Goal: Information Seeking & Learning: Learn about a topic

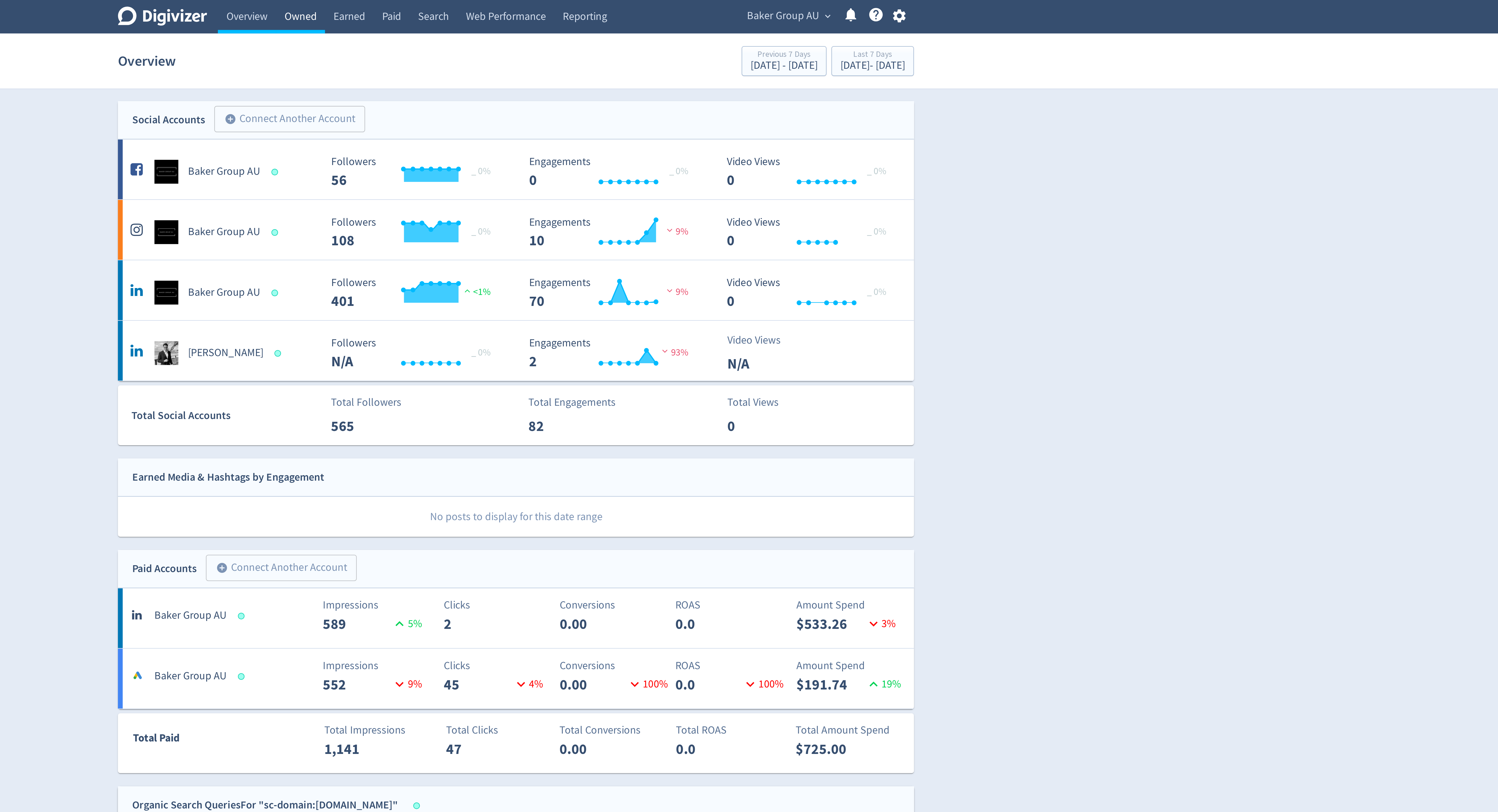
click at [659, 8] on link "Owned" at bounding box center [657, 7] width 21 height 15
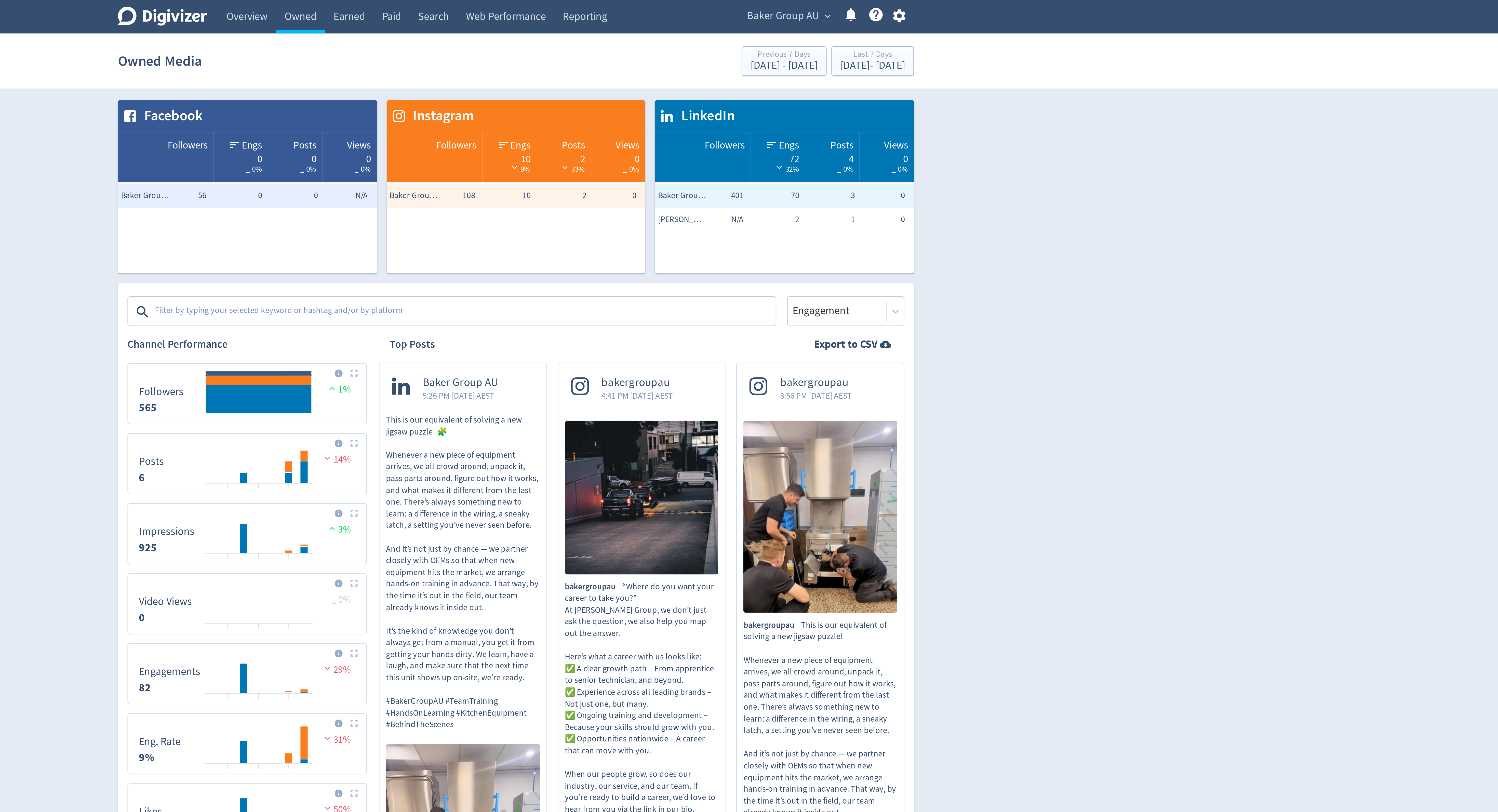
click at [865, 7] on span "Baker Group AU" at bounding box center [862, 7] width 31 height 8
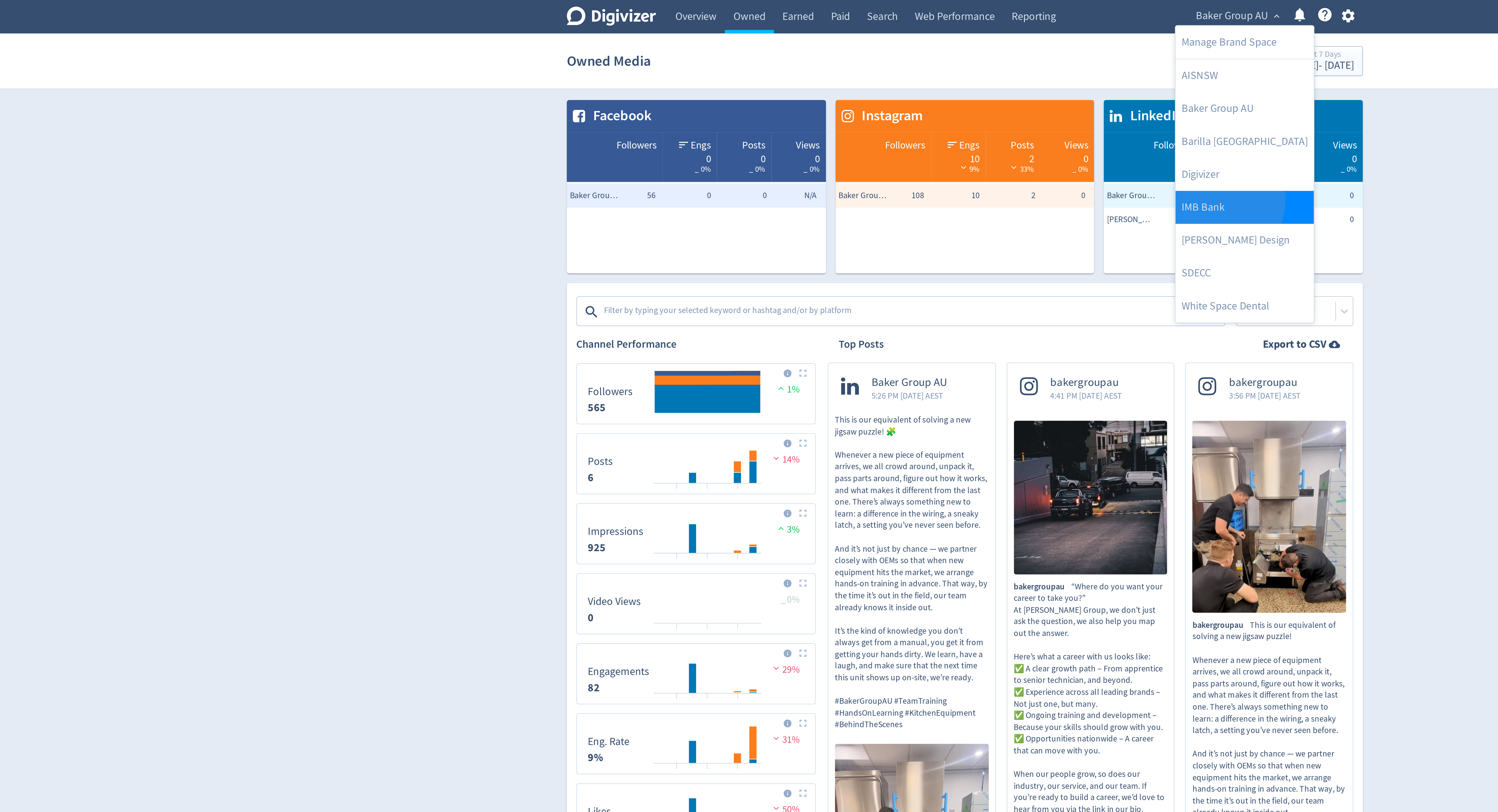
click at [852, 85] on link "IMB Bank" at bounding box center [868, 88] width 59 height 14
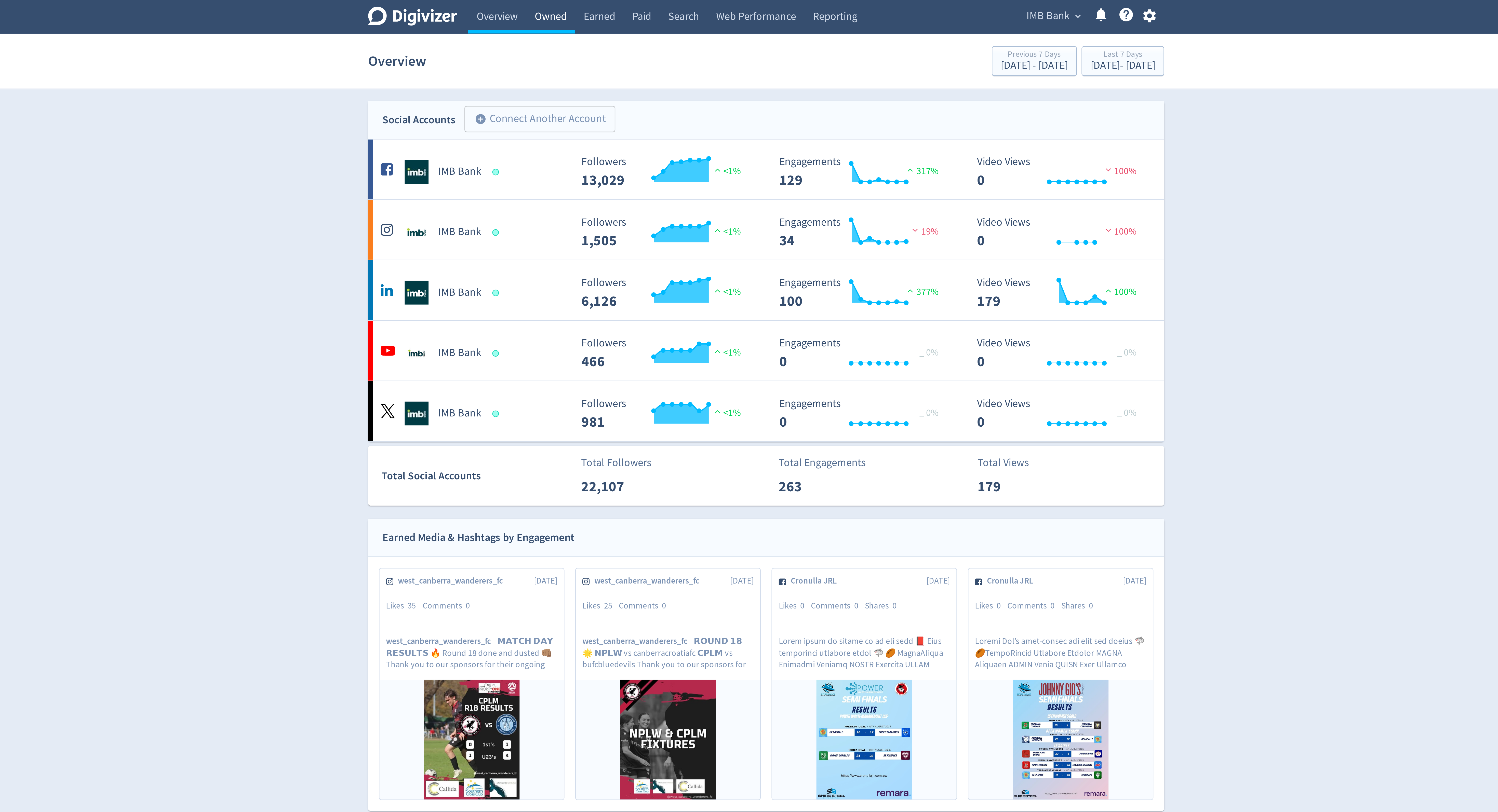
click at [649, 4] on link "Owned" at bounding box center [657, 7] width 21 height 15
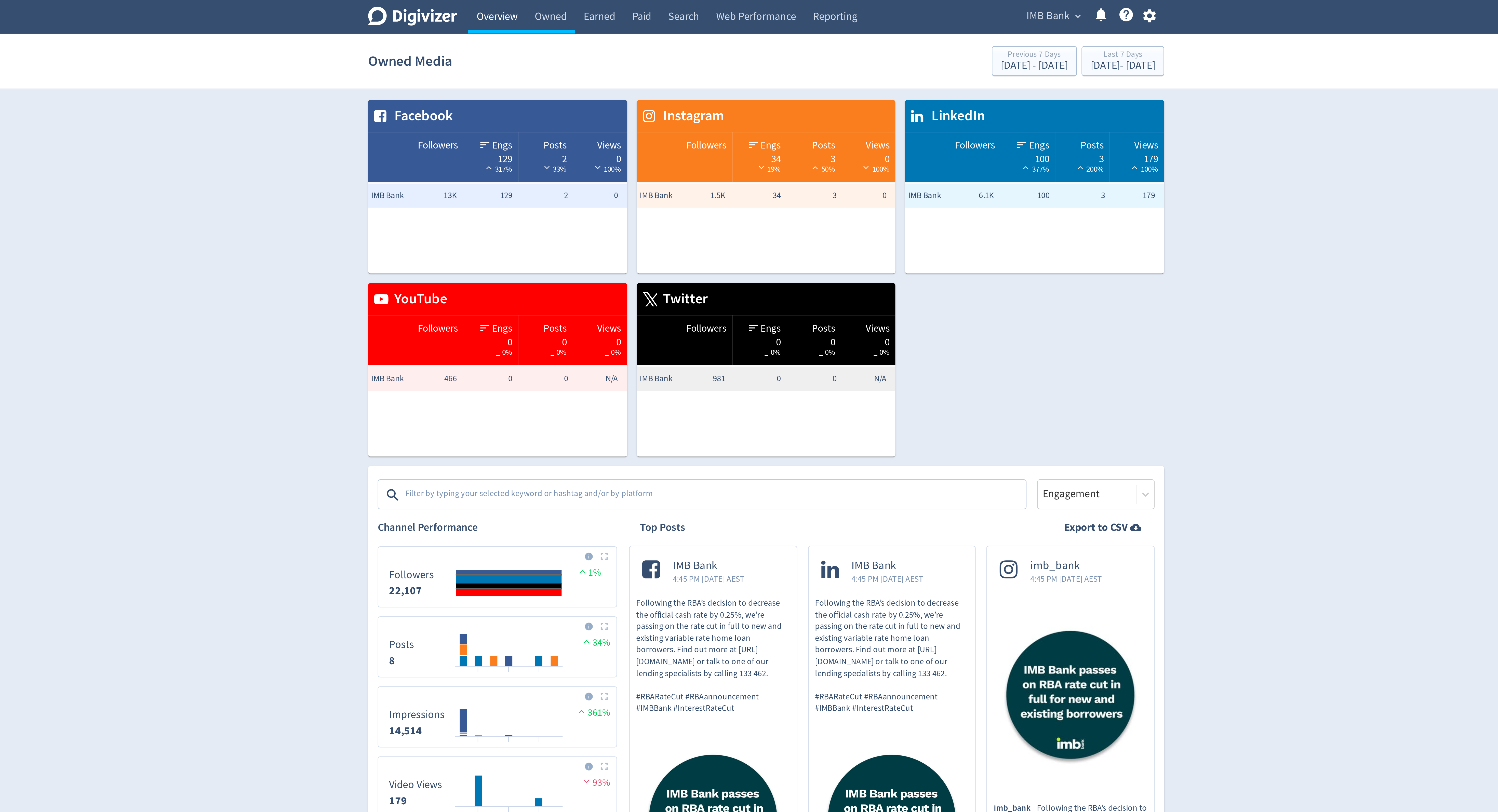
click at [630, 10] on link "Overview" at bounding box center [634, 7] width 24 height 15
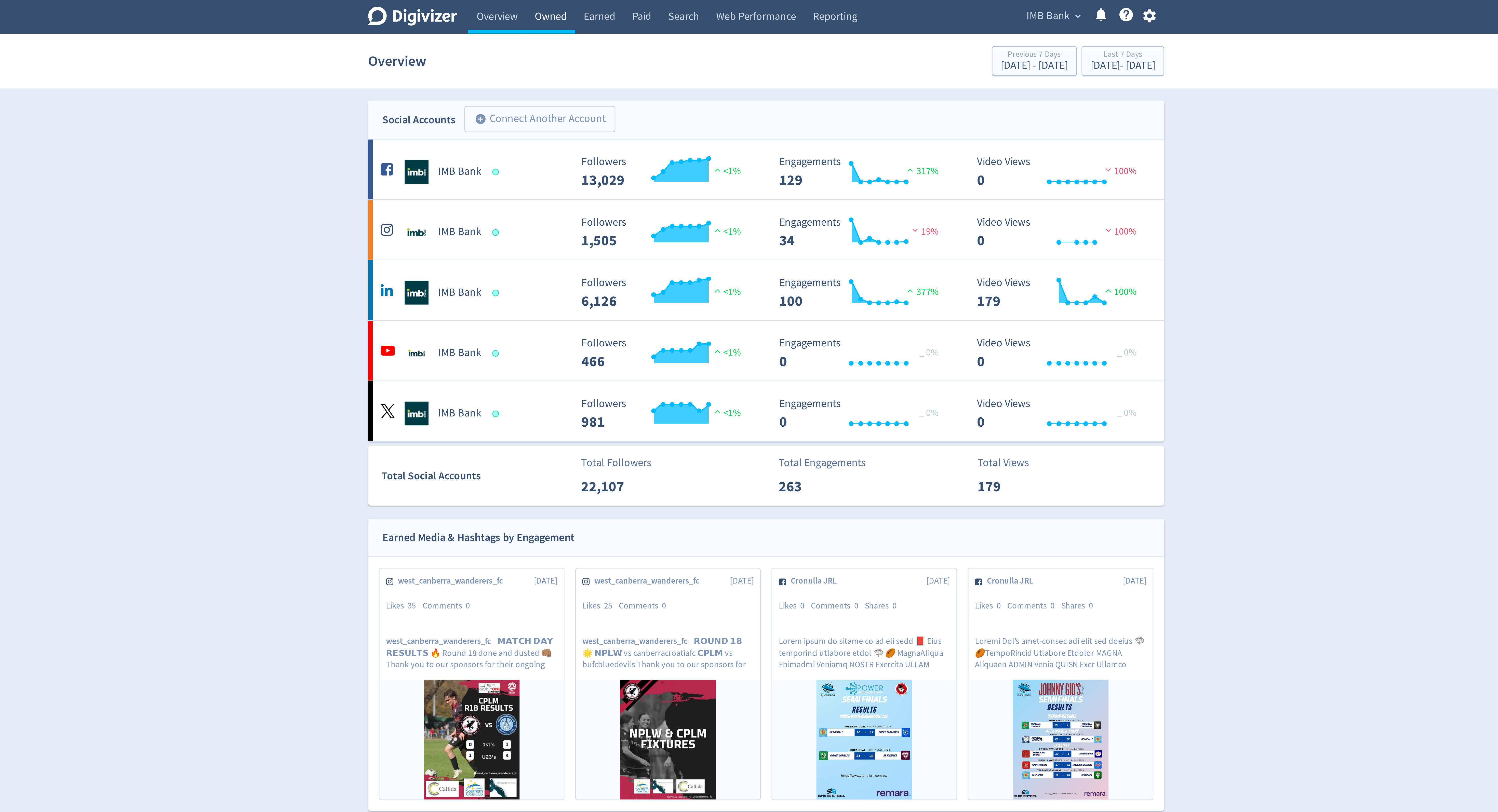
click at [655, 10] on link "Owned" at bounding box center [657, 7] width 21 height 15
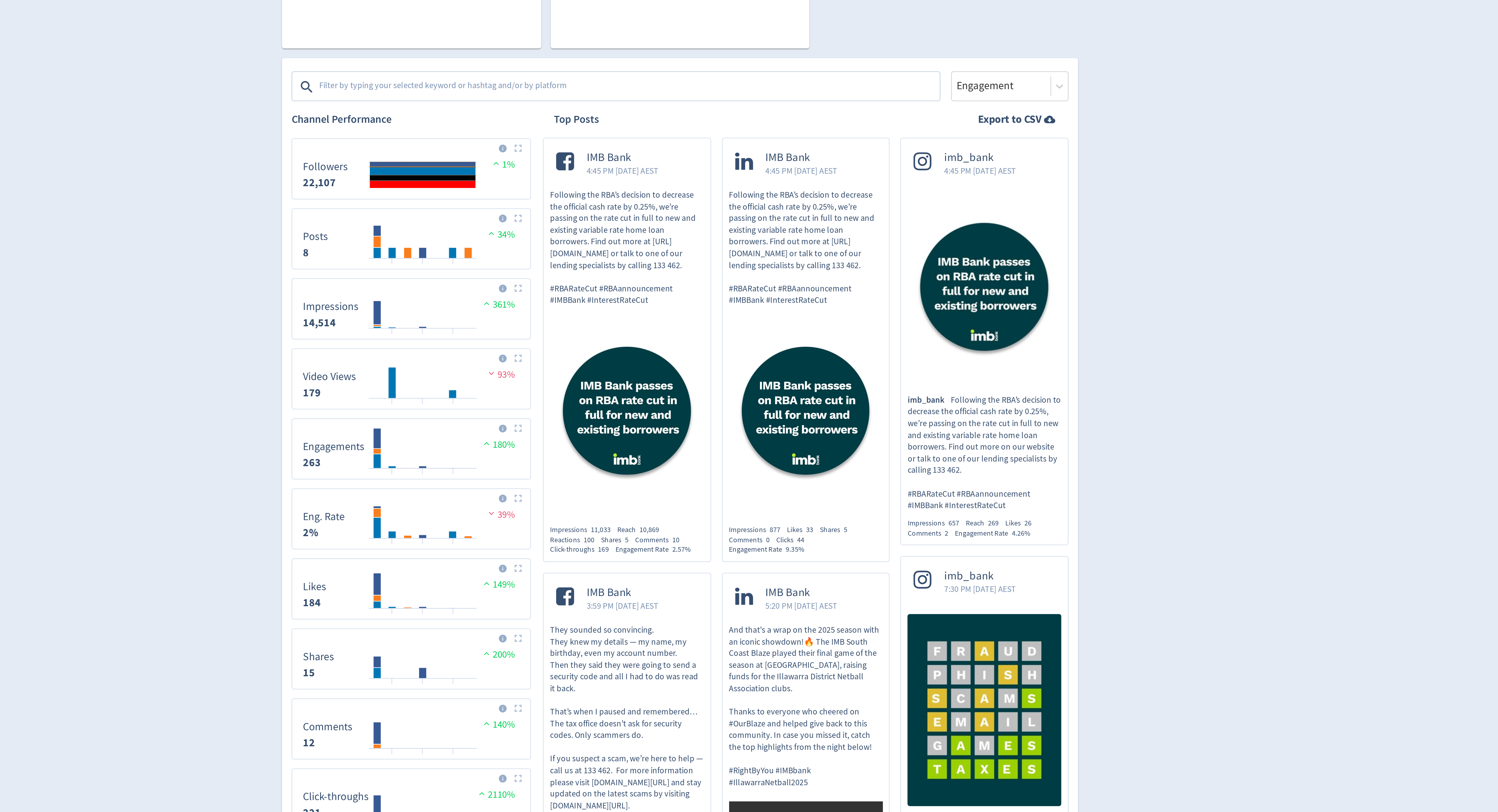
click at [748, 212] on textarea at bounding box center [727, 211] width 264 height 10
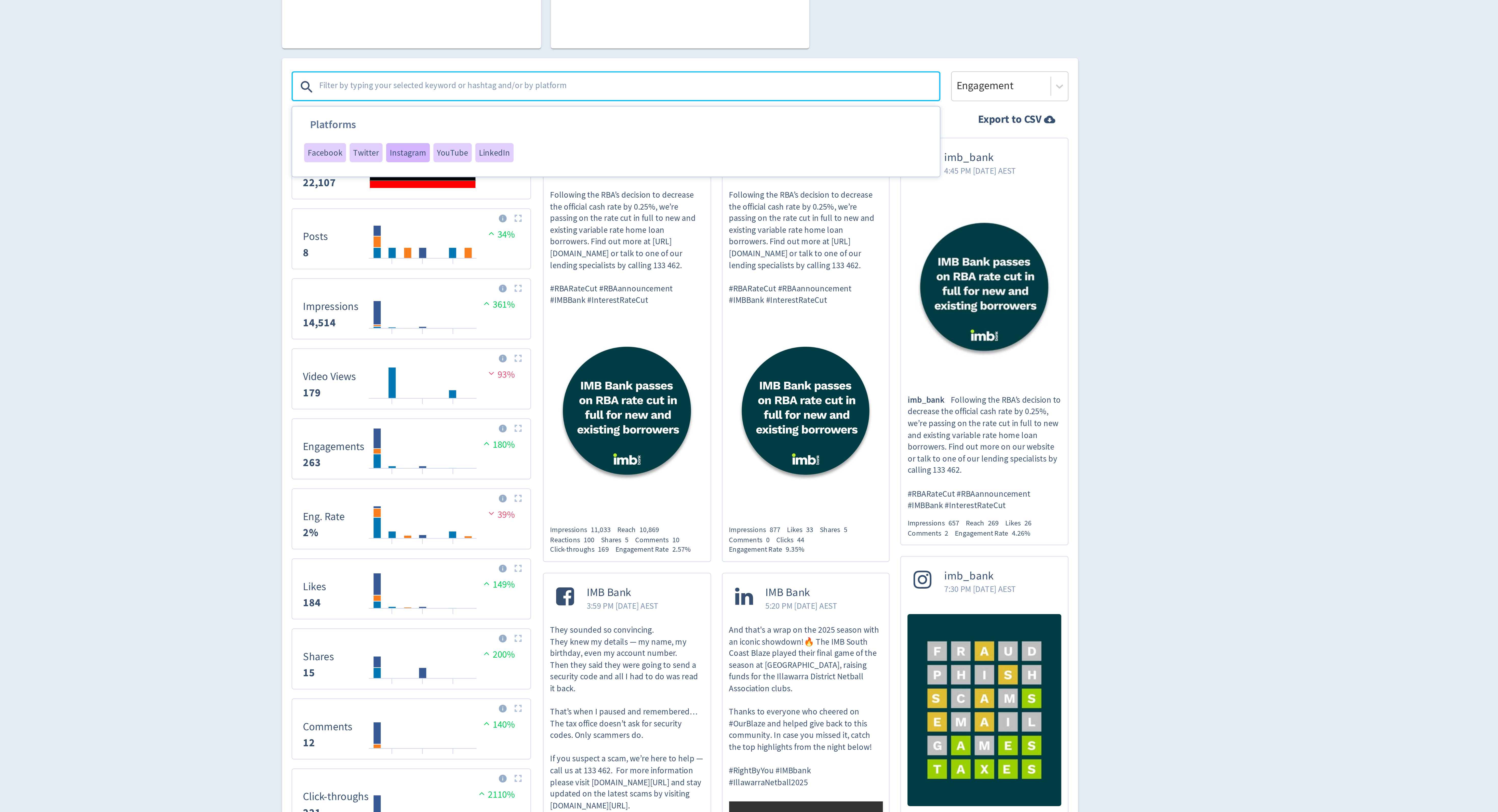
click at [630, 242] on div "Instagram" at bounding box center [633, 238] width 19 height 8
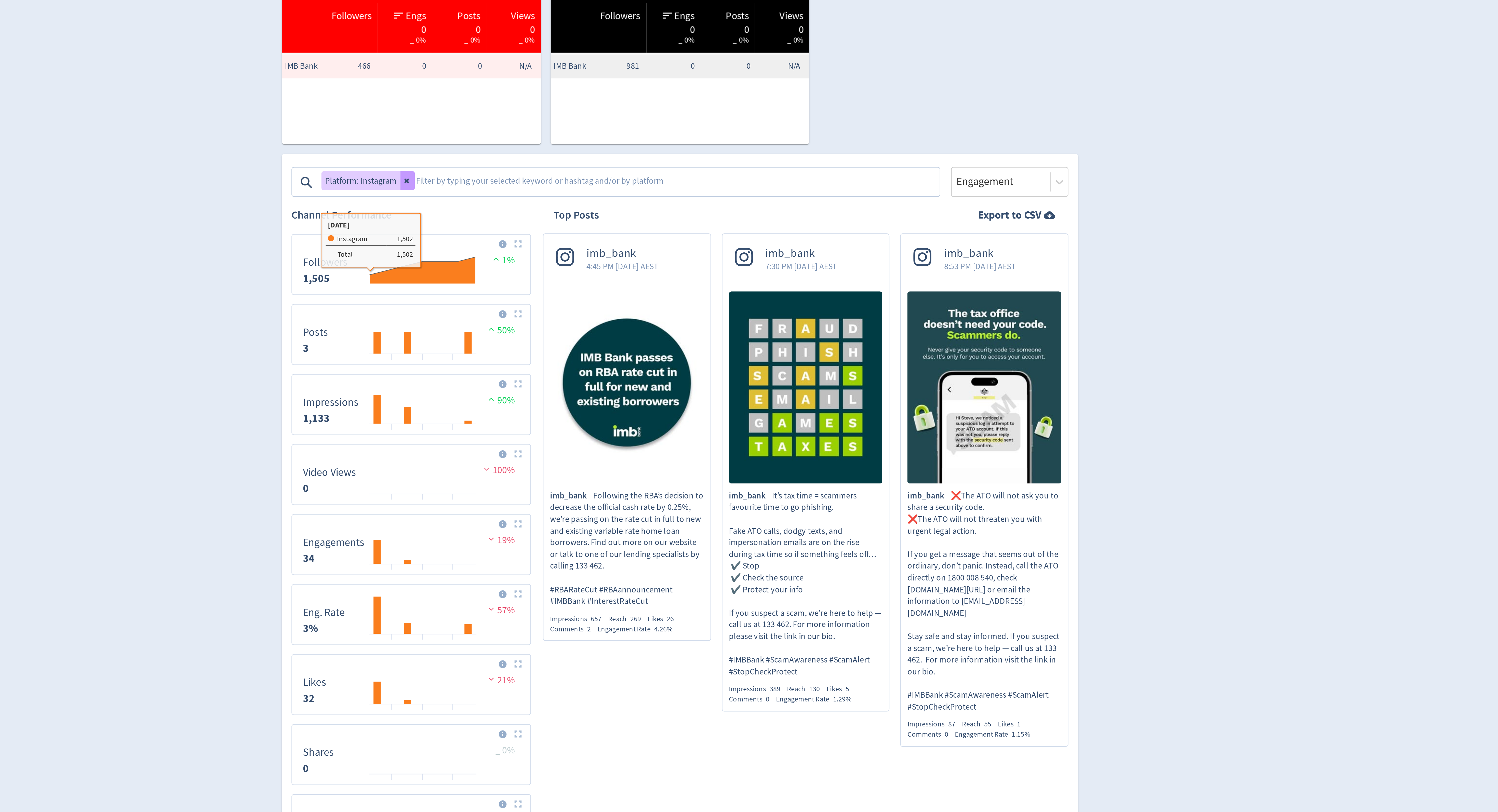
click at [634, 209] on button at bounding box center [633, 210] width 6 height 8
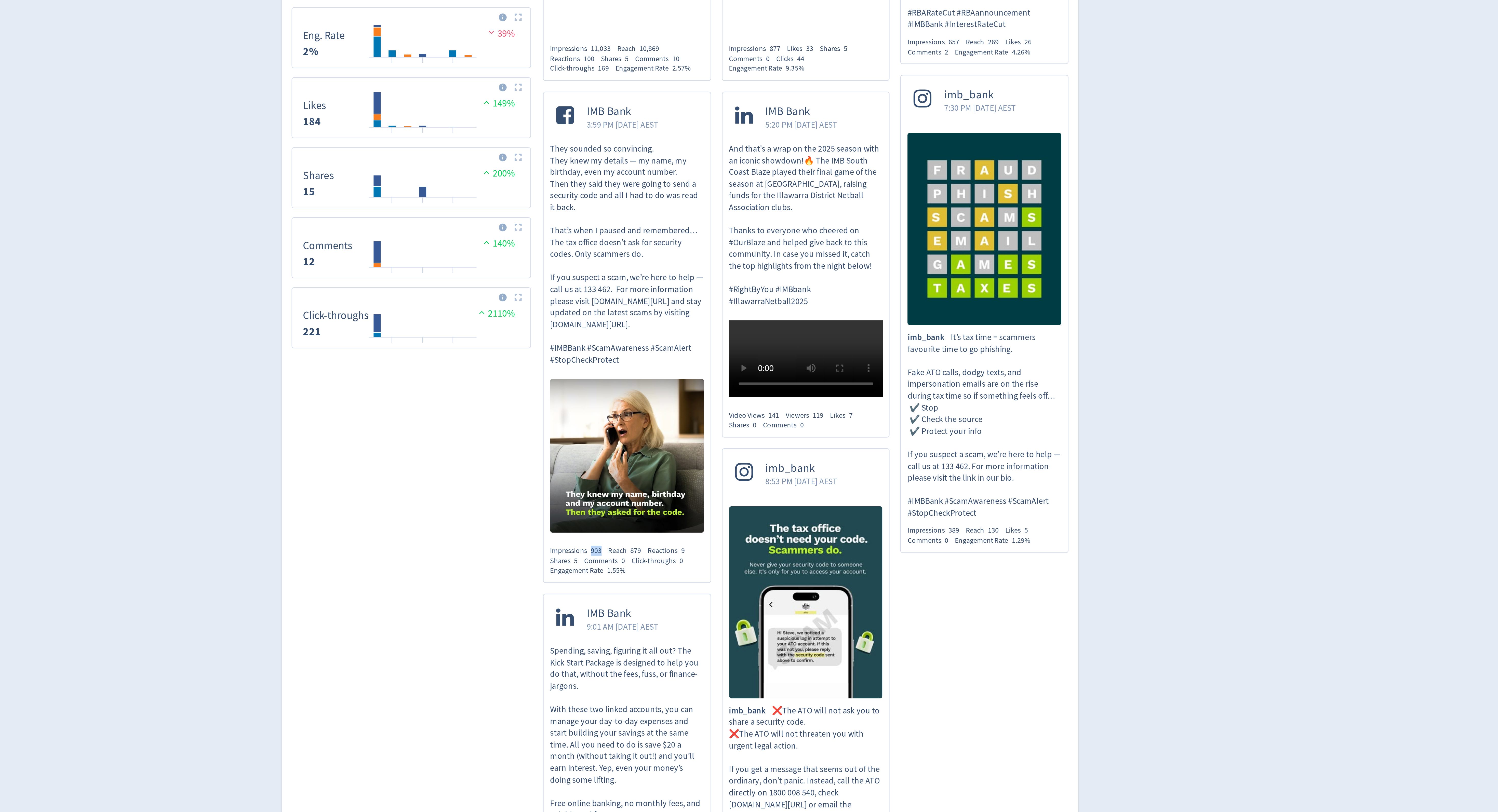
drag, startPoint x: 712, startPoint y: 613, endPoint x: 716, endPoint y: 613, distance: 4.0
click at [716, 613] on span "903" at bounding box center [714, 613] width 5 height 4
click at [669, 617] on div "Channel Performance Created with Highcharts 10.3.3 1% Followers 22,107 Created …" at bounding box center [634, 568] width 102 height 702
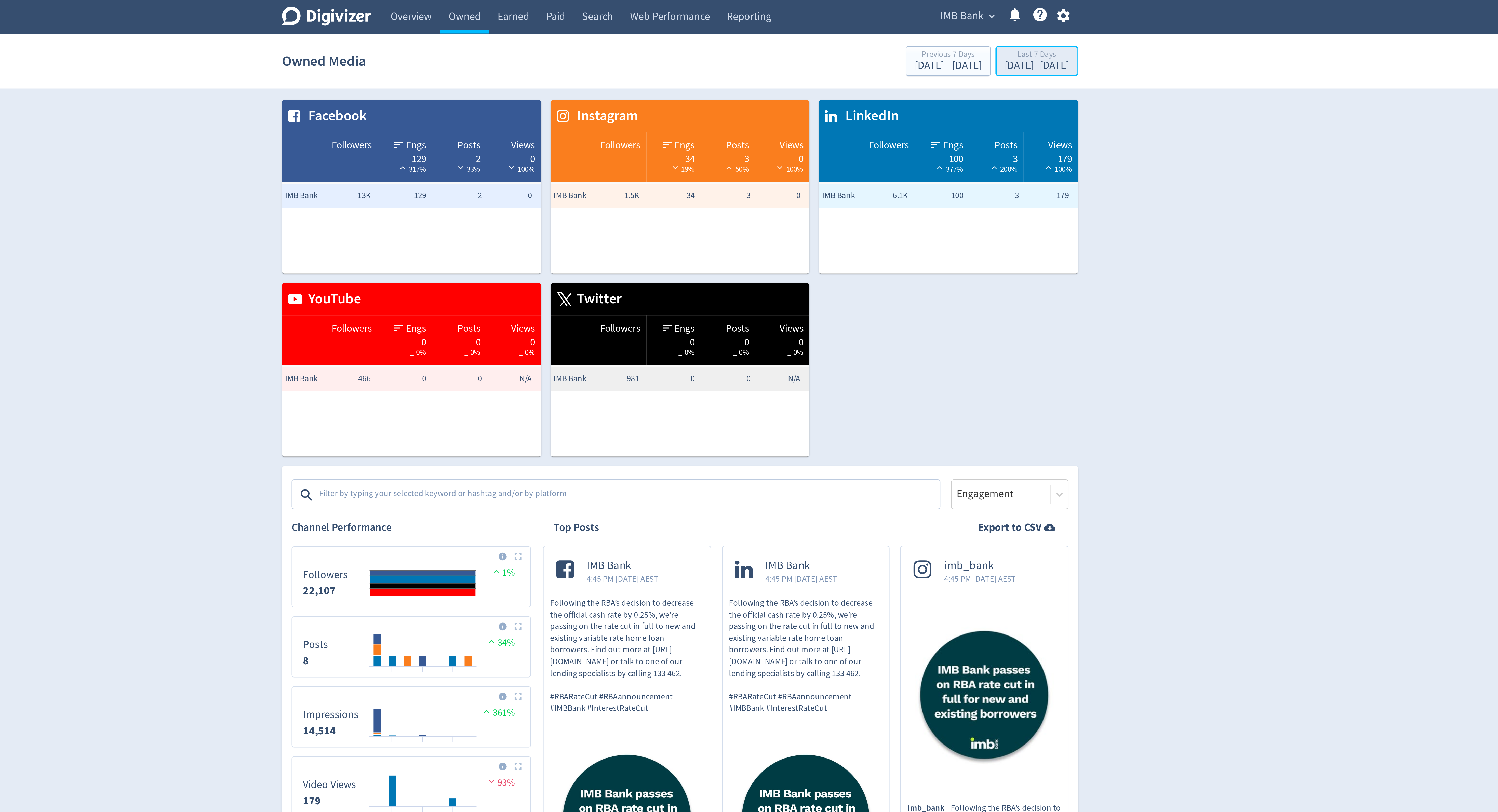
click at [892, 24] on div "Last 7 Days" at bounding box center [900, 23] width 27 height 4
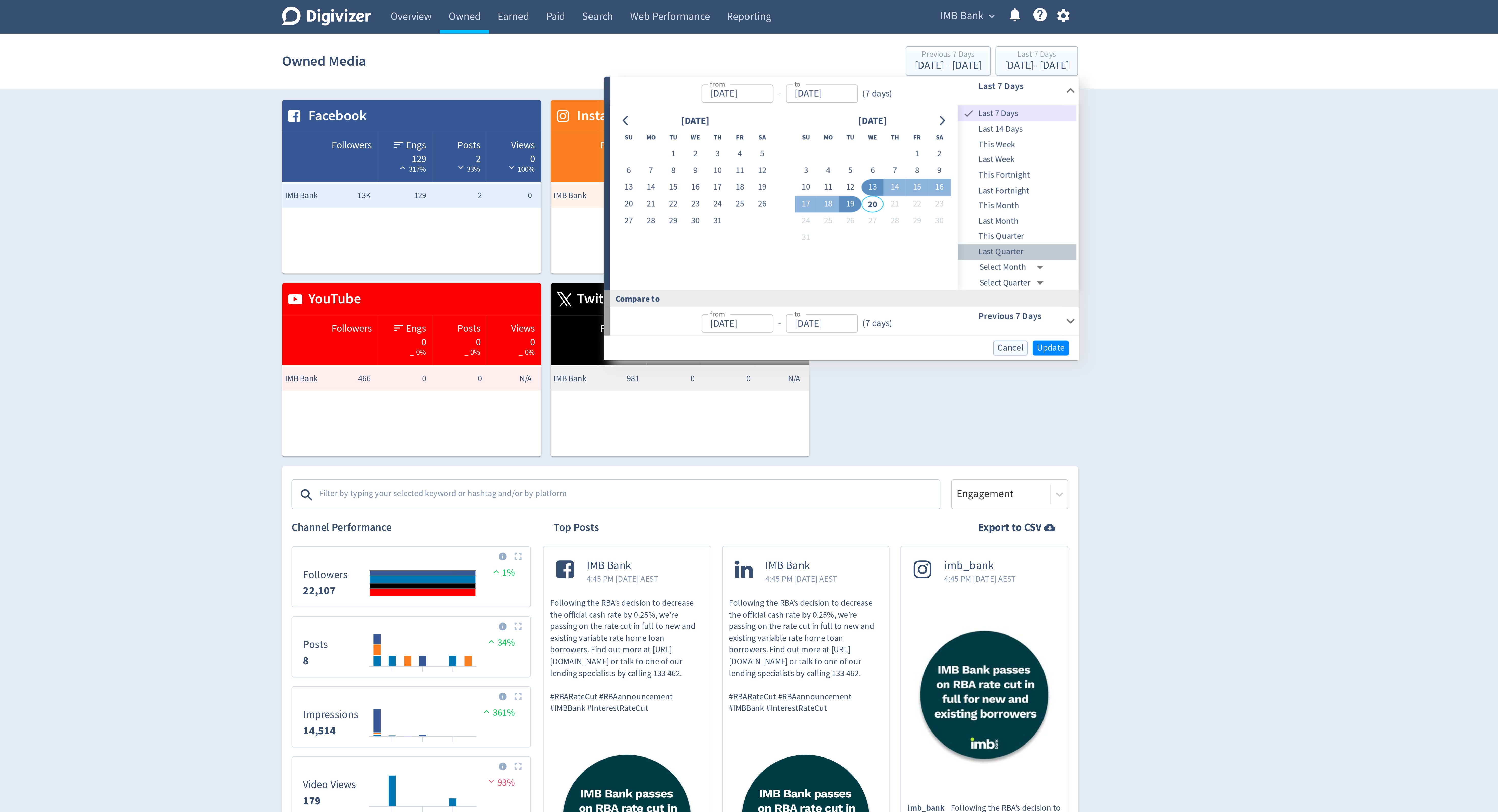
click at [890, 107] on span "Last Quarter" at bounding box center [892, 108] width 51 height 6
type input "[DATE]"
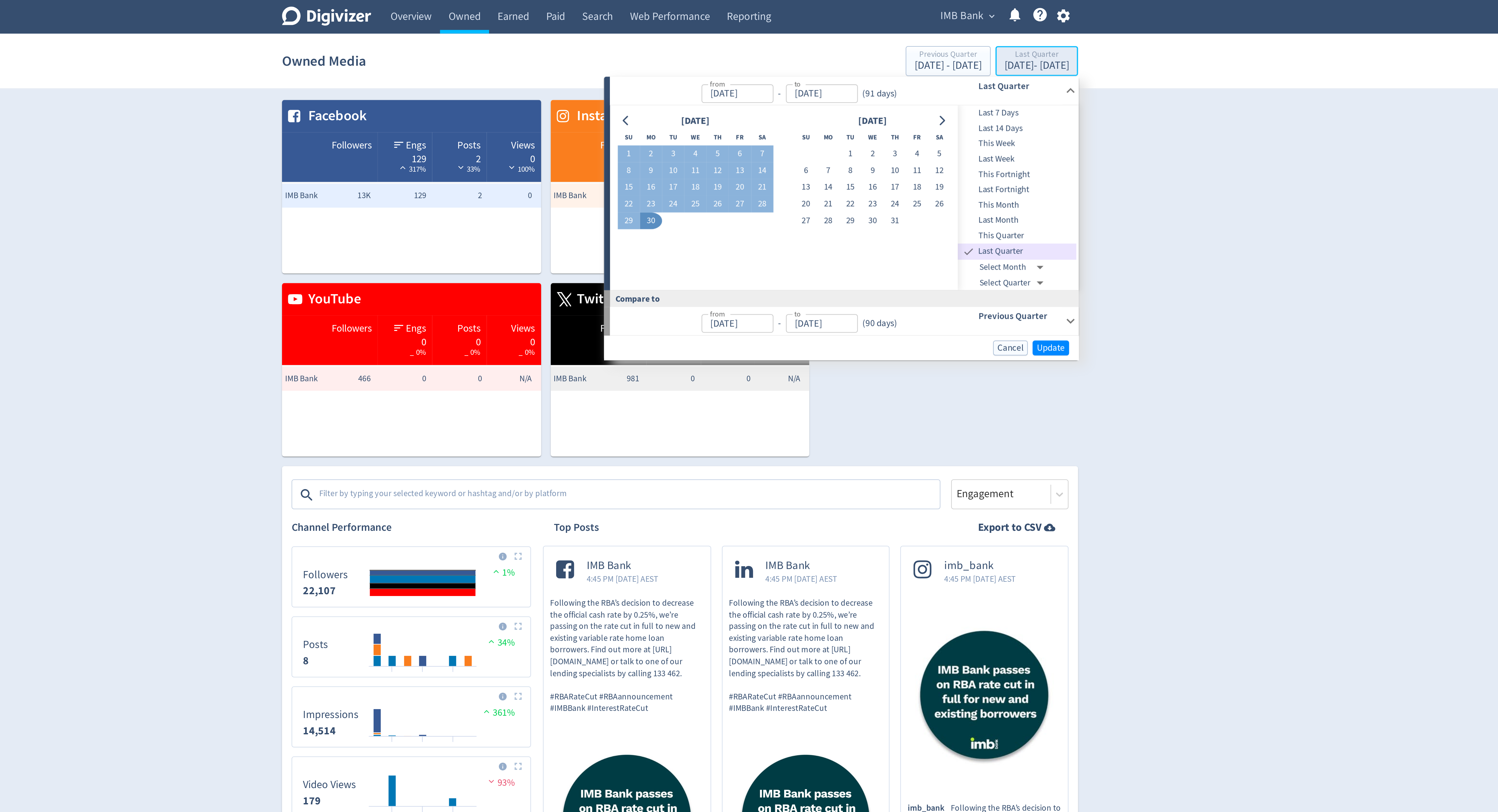
click at [891, 25] on div "Last Quarter" at bounding box center [900, 23] width 27 height 4
click at [882, 98] on span "This Quarter" at bounding box center [892, 101] width 51 height 6
type input "[DATE]"
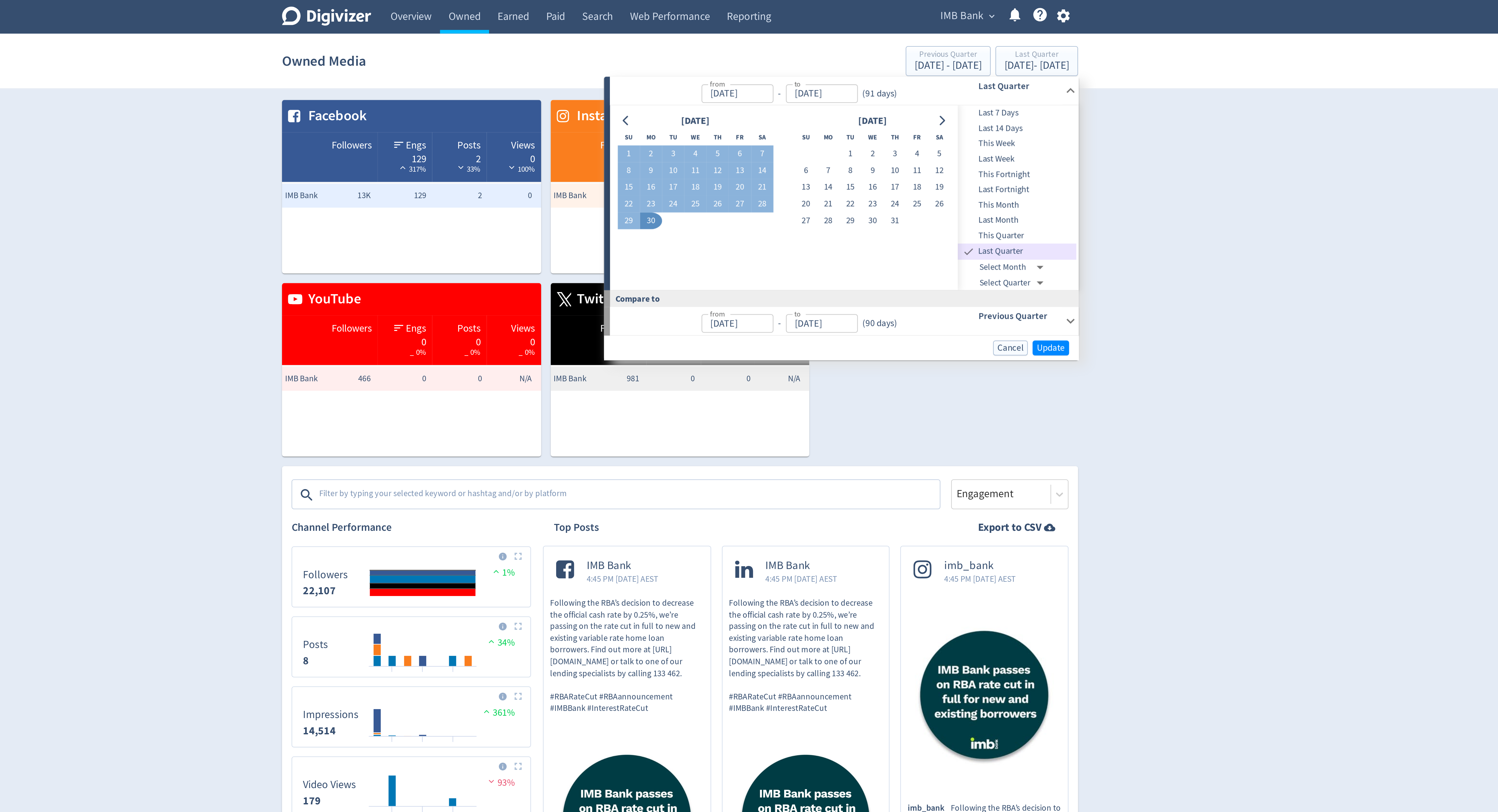
type input "[DATE]"
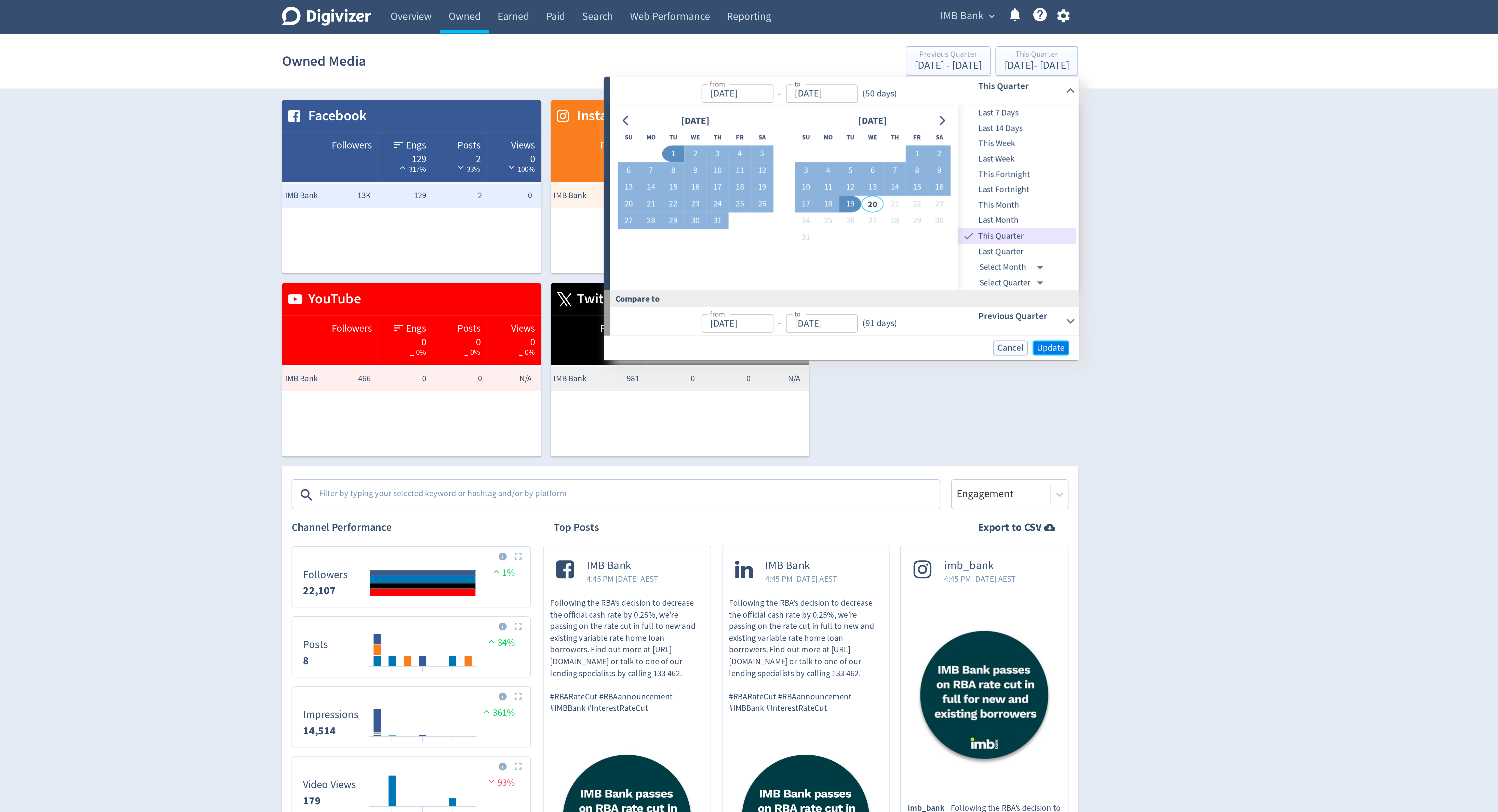
click at [908, 147] on span "Update" at bounding box center [907, 148] width 12 height 4
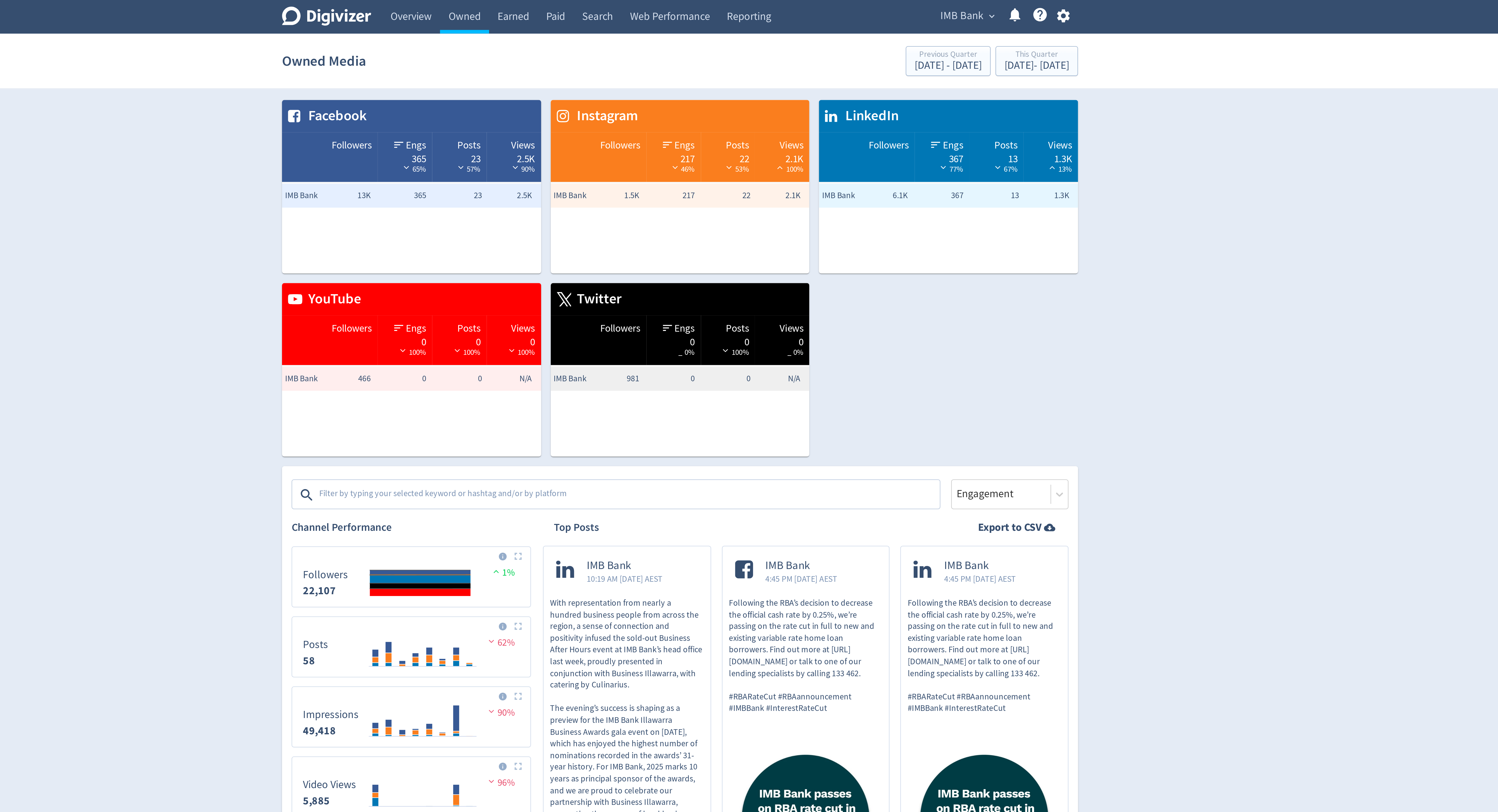
click at [718, 209] on textarea at bounding box center [727, 211] width 264 height 10
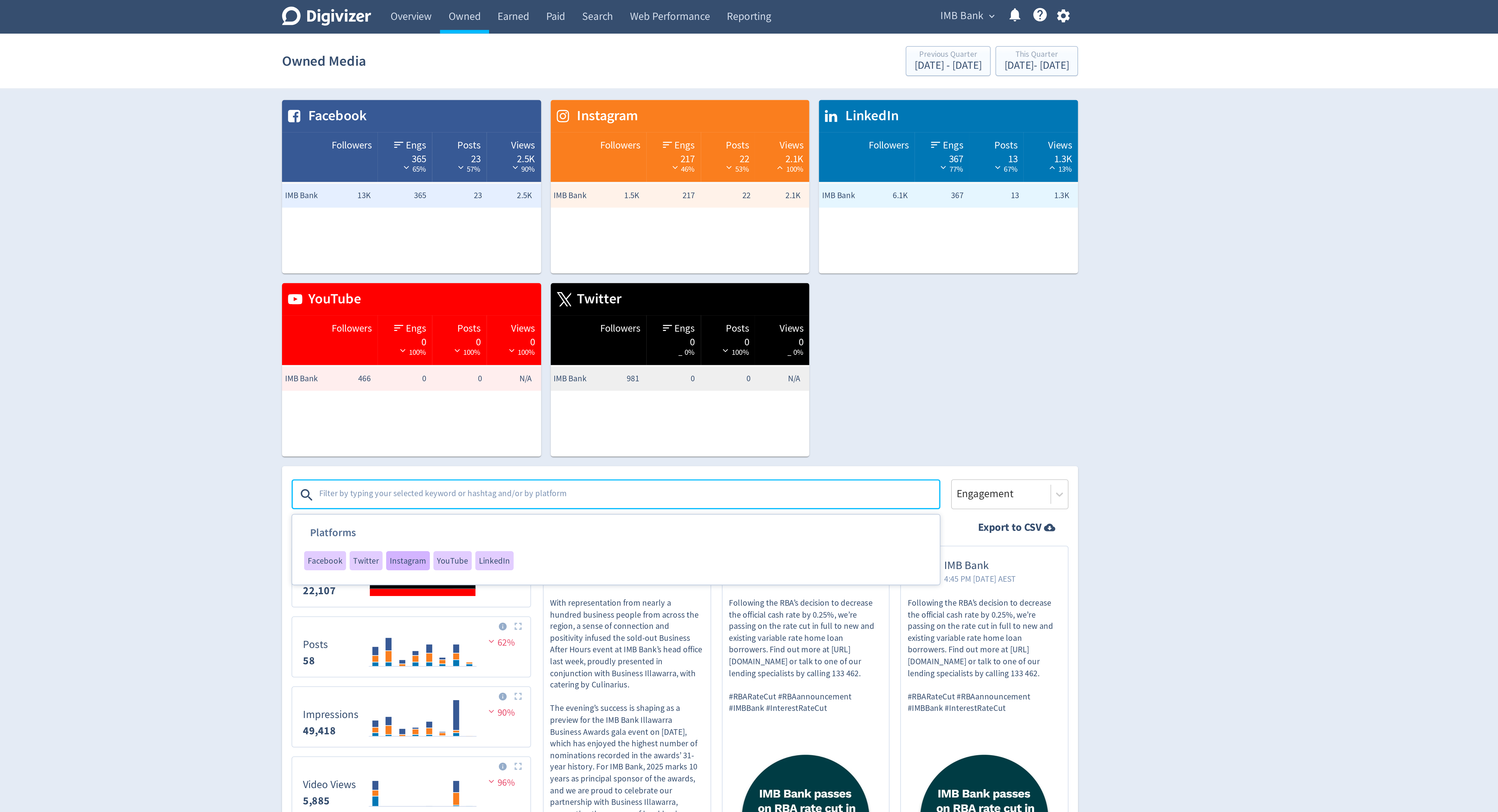
click at [630, 239] on span "Instagram" at bounding box center [633, 238] width 16 height 3
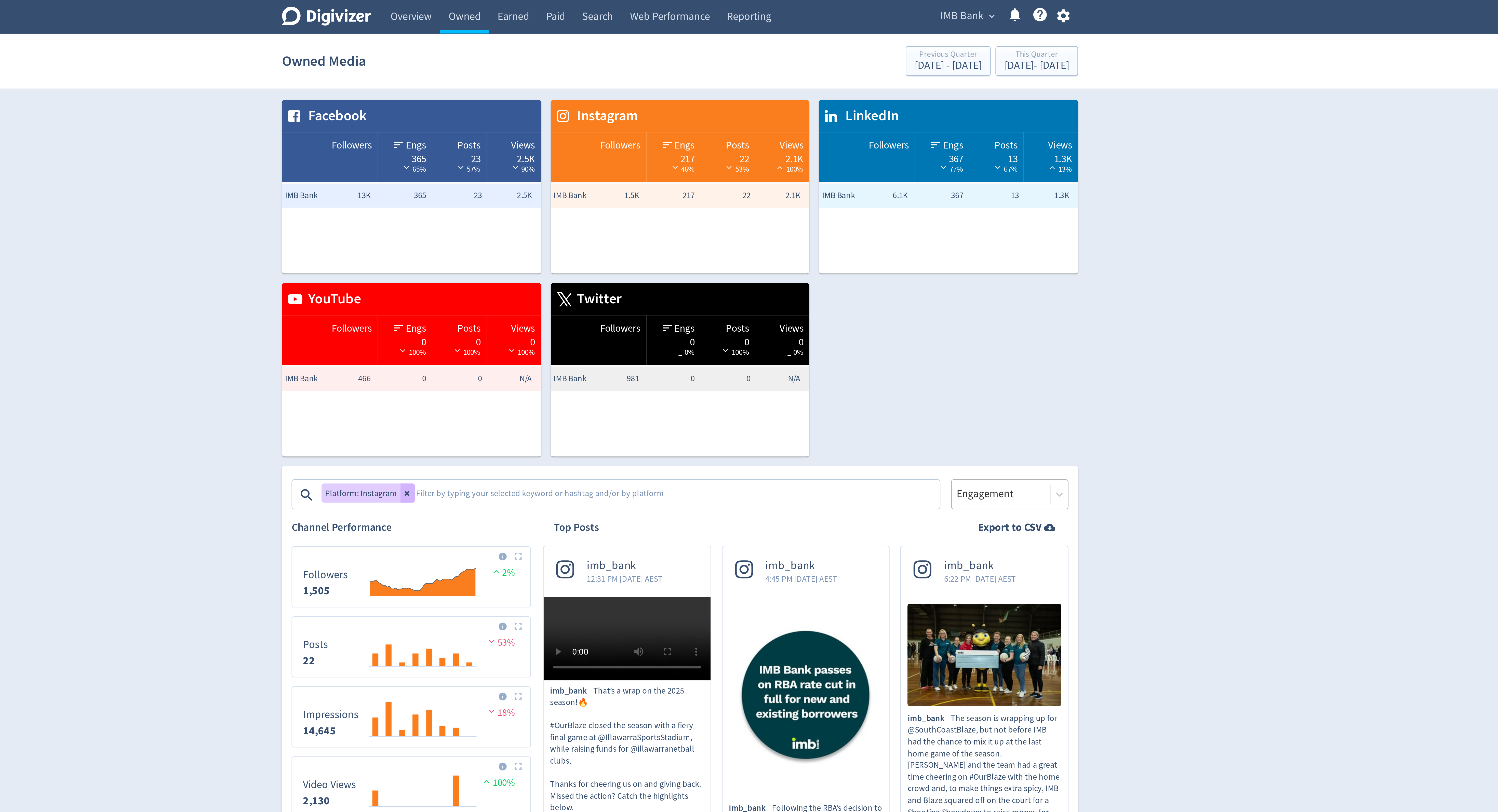
click at [876, 212] on div at bounding box center [886, 210] width 39 height 8
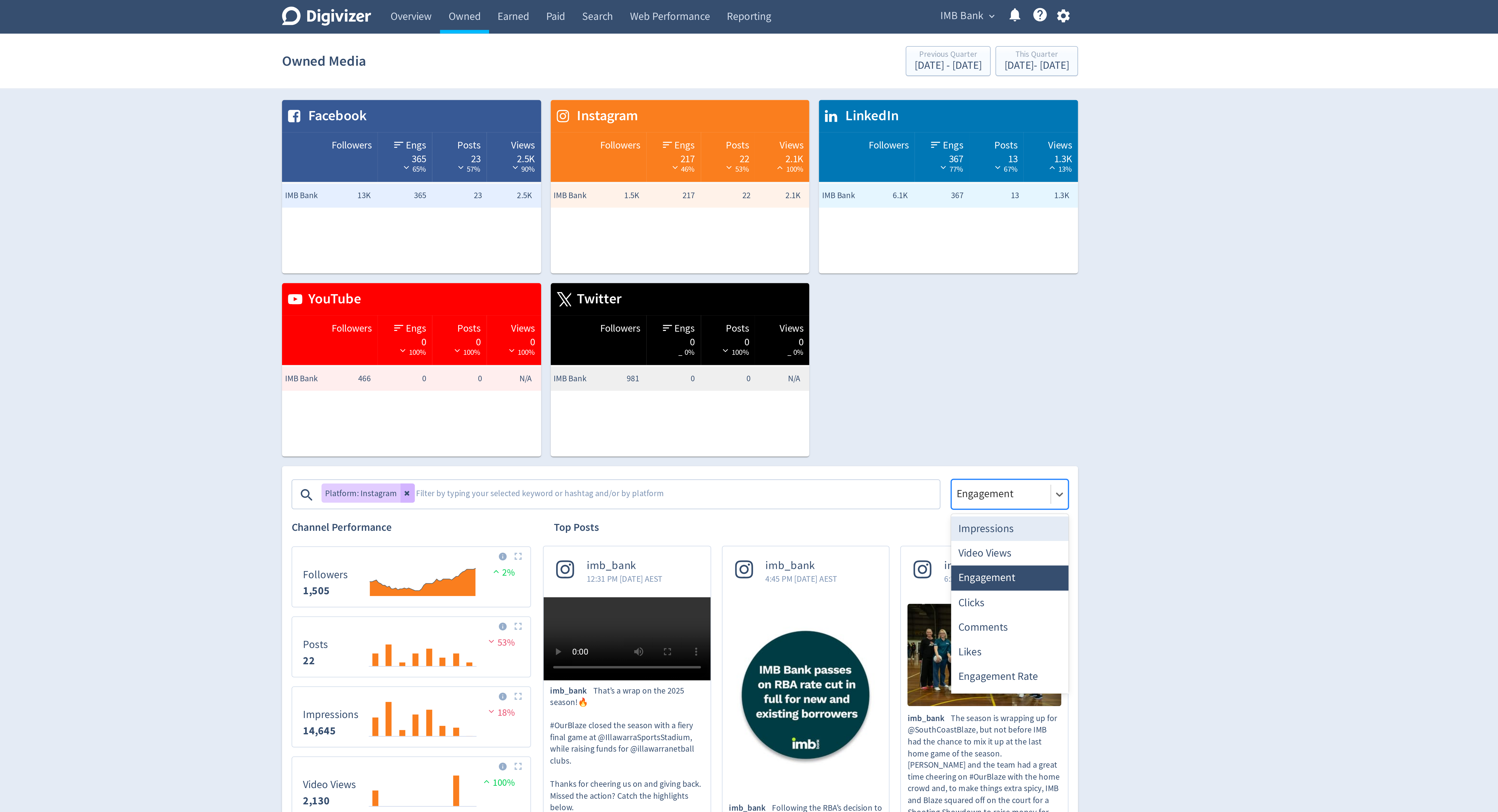
click at [876, 220] on div "Impressions" at bounding box center [889, 225] width 50 height 10
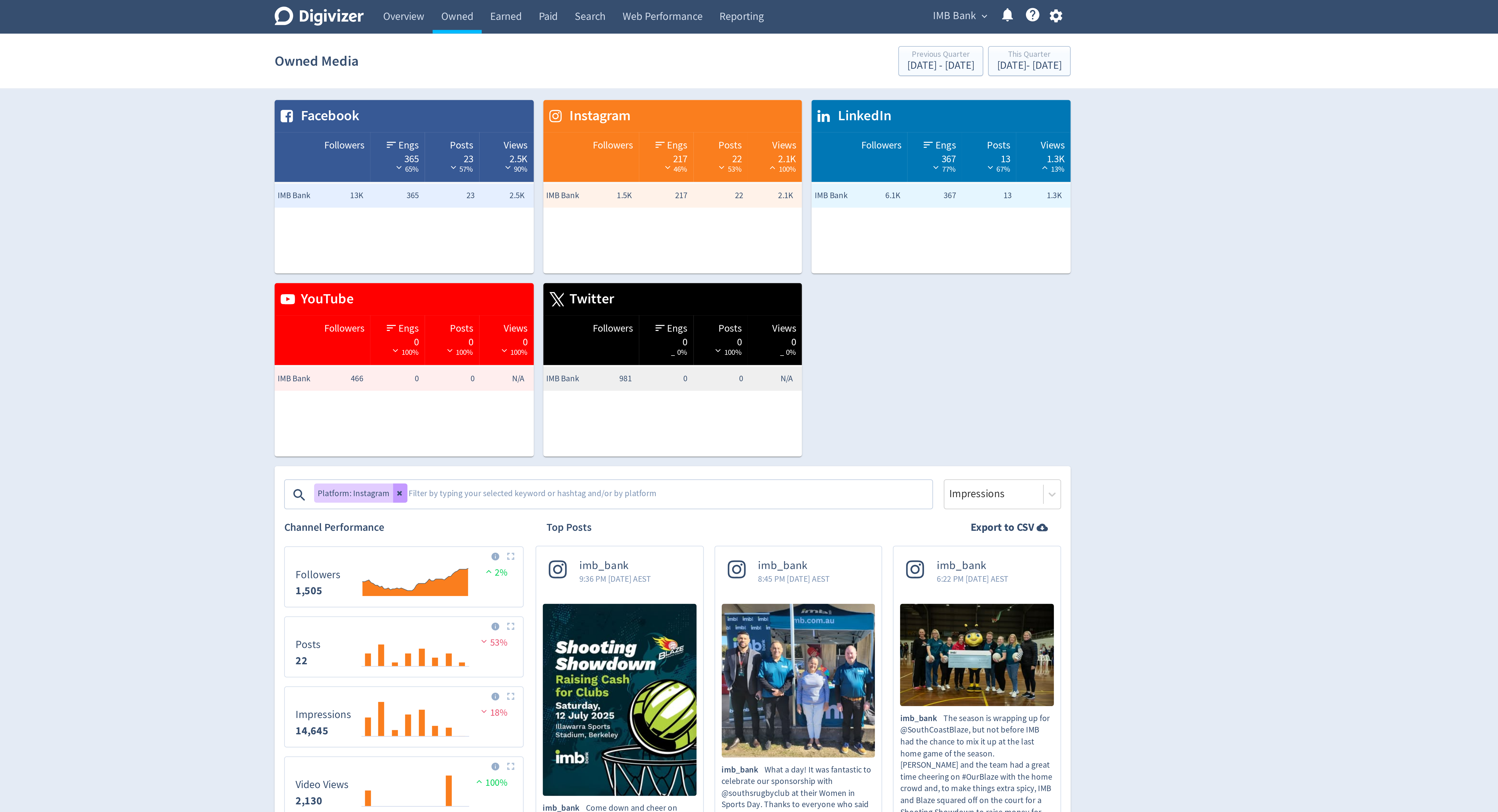
click at [632, 210] on icon at bounding box center [633, 210] width 2 height 2
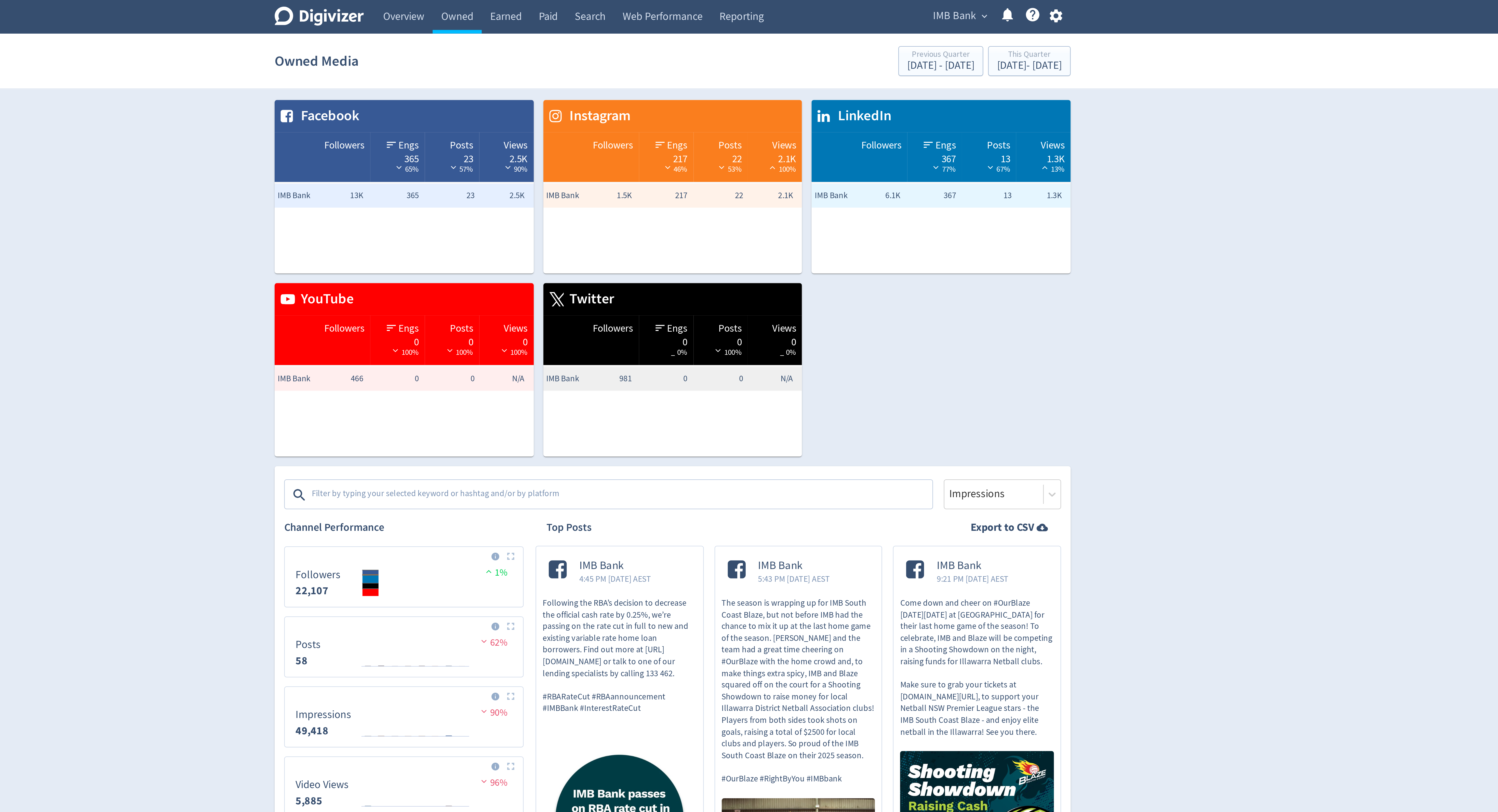
click at [627, 210] on textarea at bounding box center [727, 211] width 264 height 10
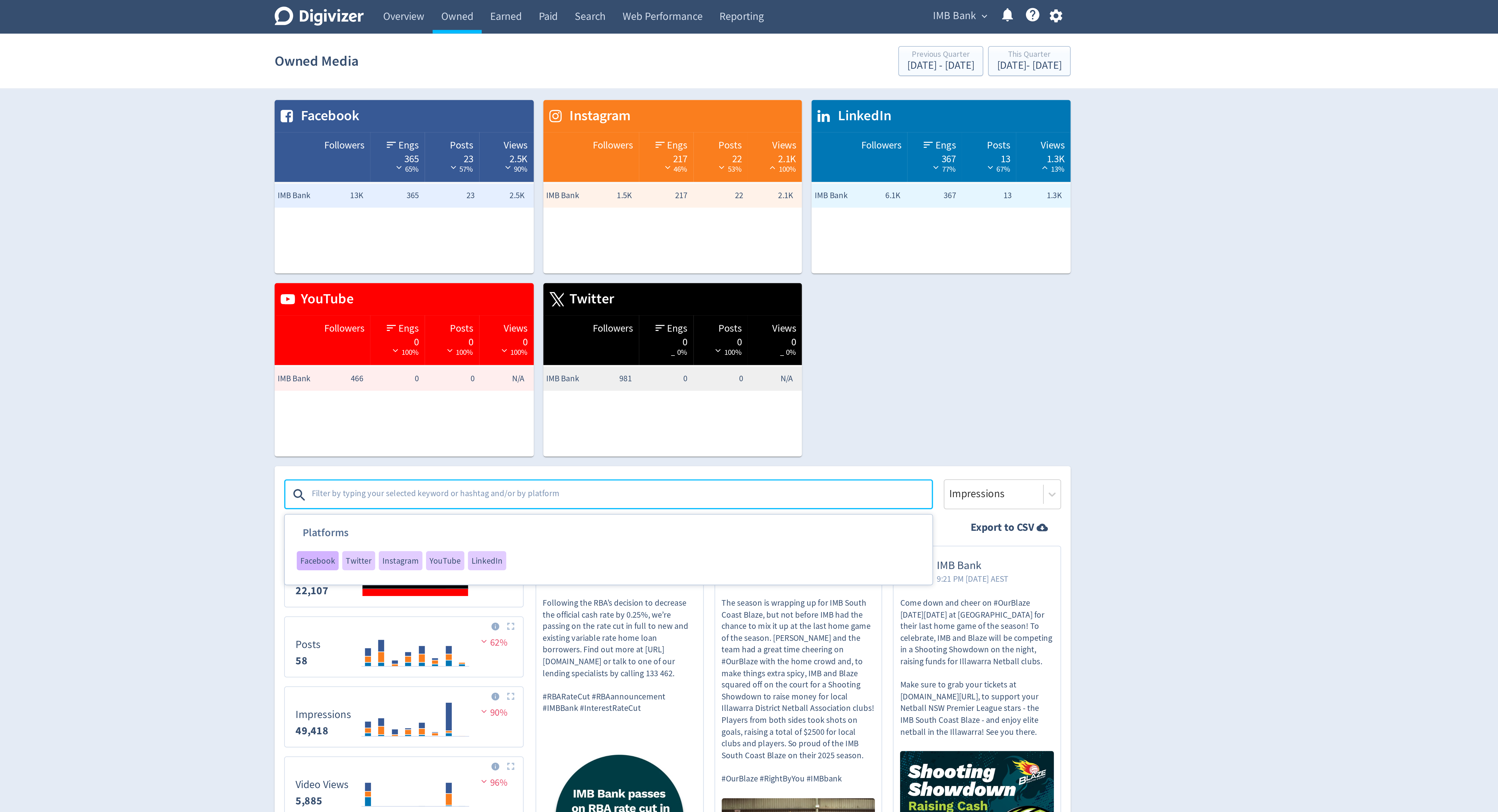
click at [600, 238] on span "Facebook" at bounding box center [598, 238] width 15 height 3
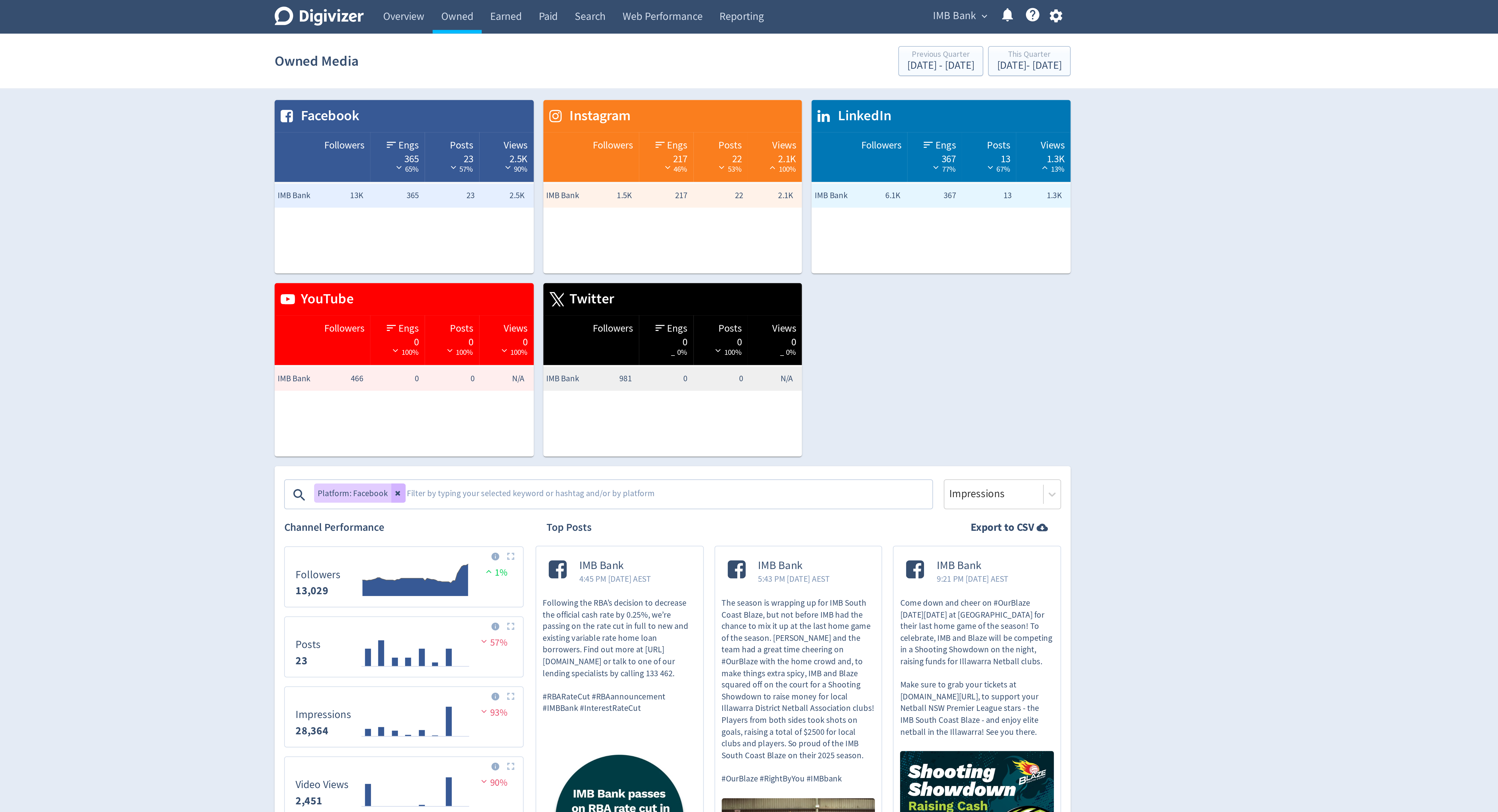
click at [896, 18] on div "Owned Media Previous Quarter [DATE] - [DATE] This Quarter [DATE] - [DATE]" at bounding box center [749, 26] width 339 height 16
click at [896, 22] on div "This Quarter" at bounding box center [900, 23] width 27 height 4
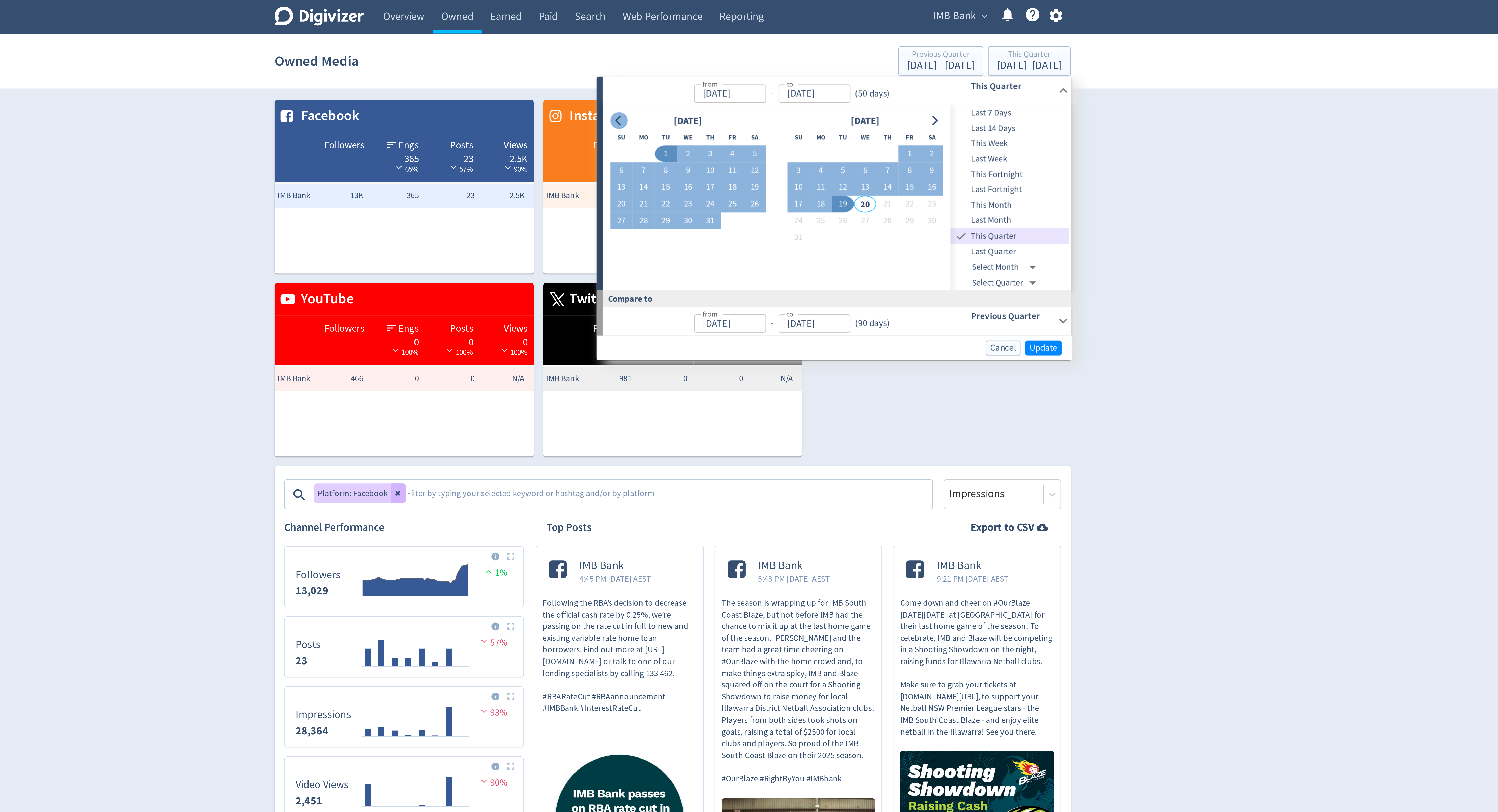
click at [726, 51] on icon "Go to previous month" at bounding box center [726, 51] width 4 height 4
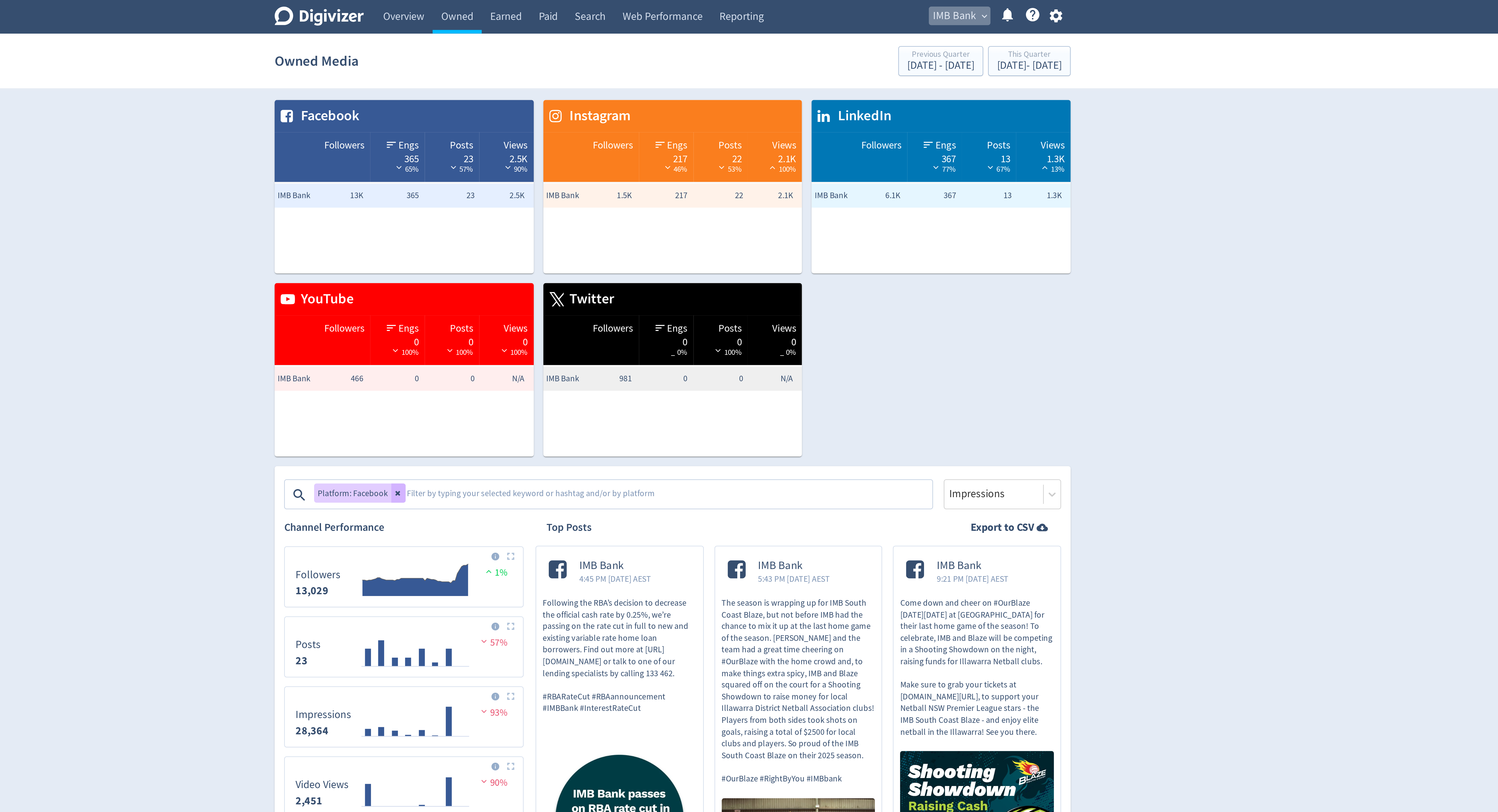
click at [866, 6] on span "IMB Bank" at bounding box center [869, 7] width 19 height 8
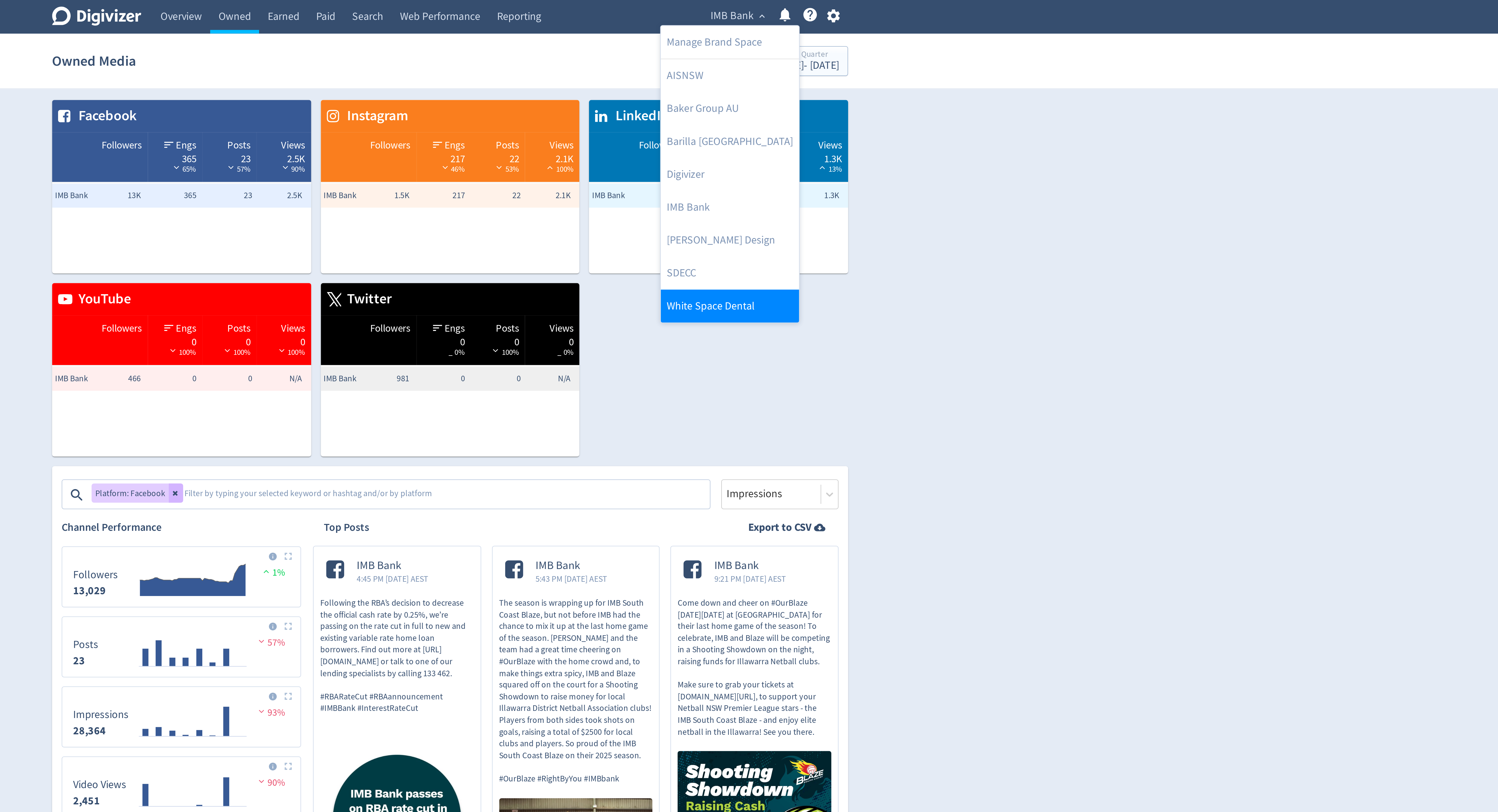
click at [877, 131] on link "White Space Dental" at bounding box center [868, 130] width 59 height 14
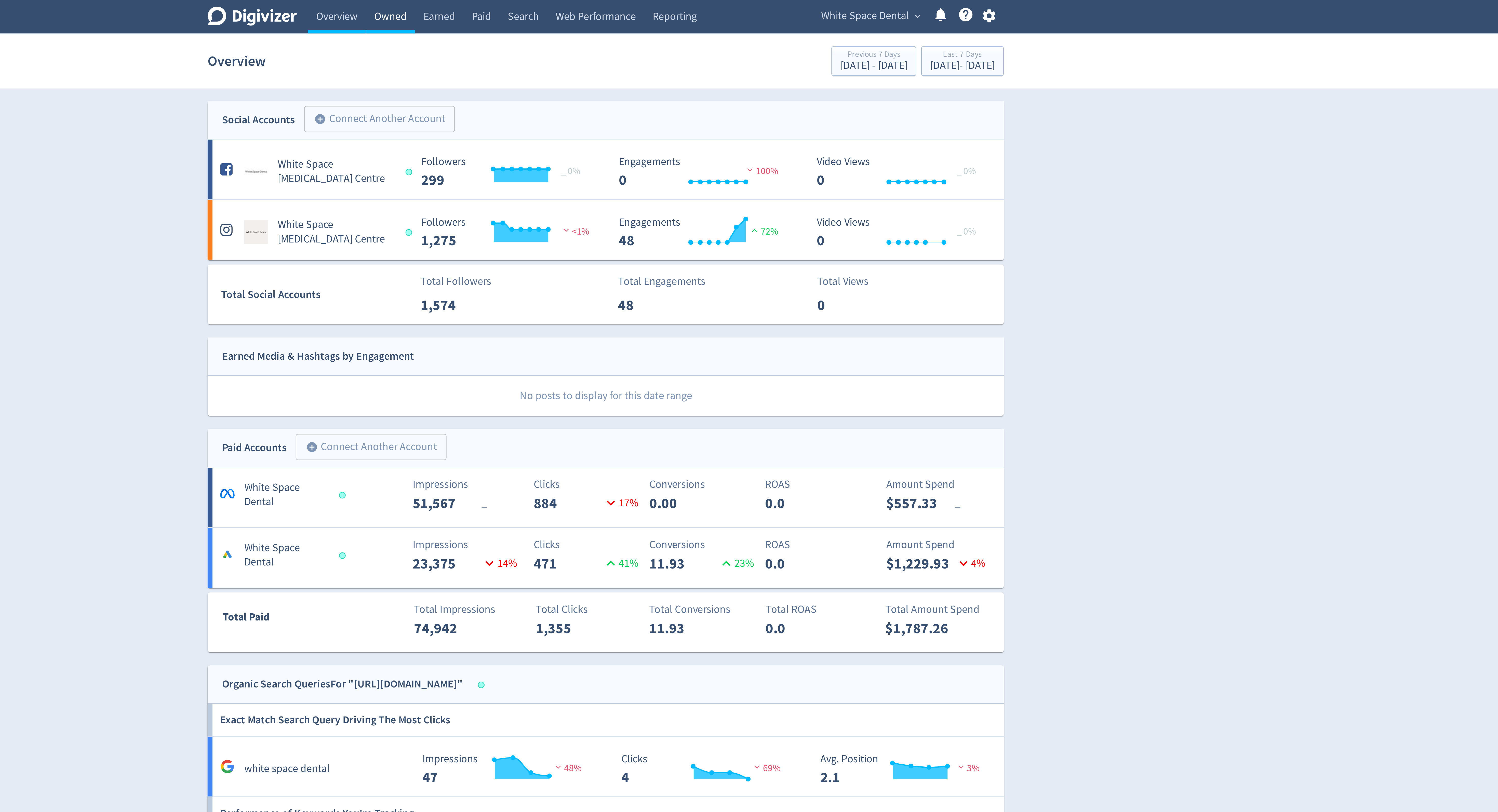
click at [657, 9] on link "Owned" at bounding box center [657, 7] width 21 height 15
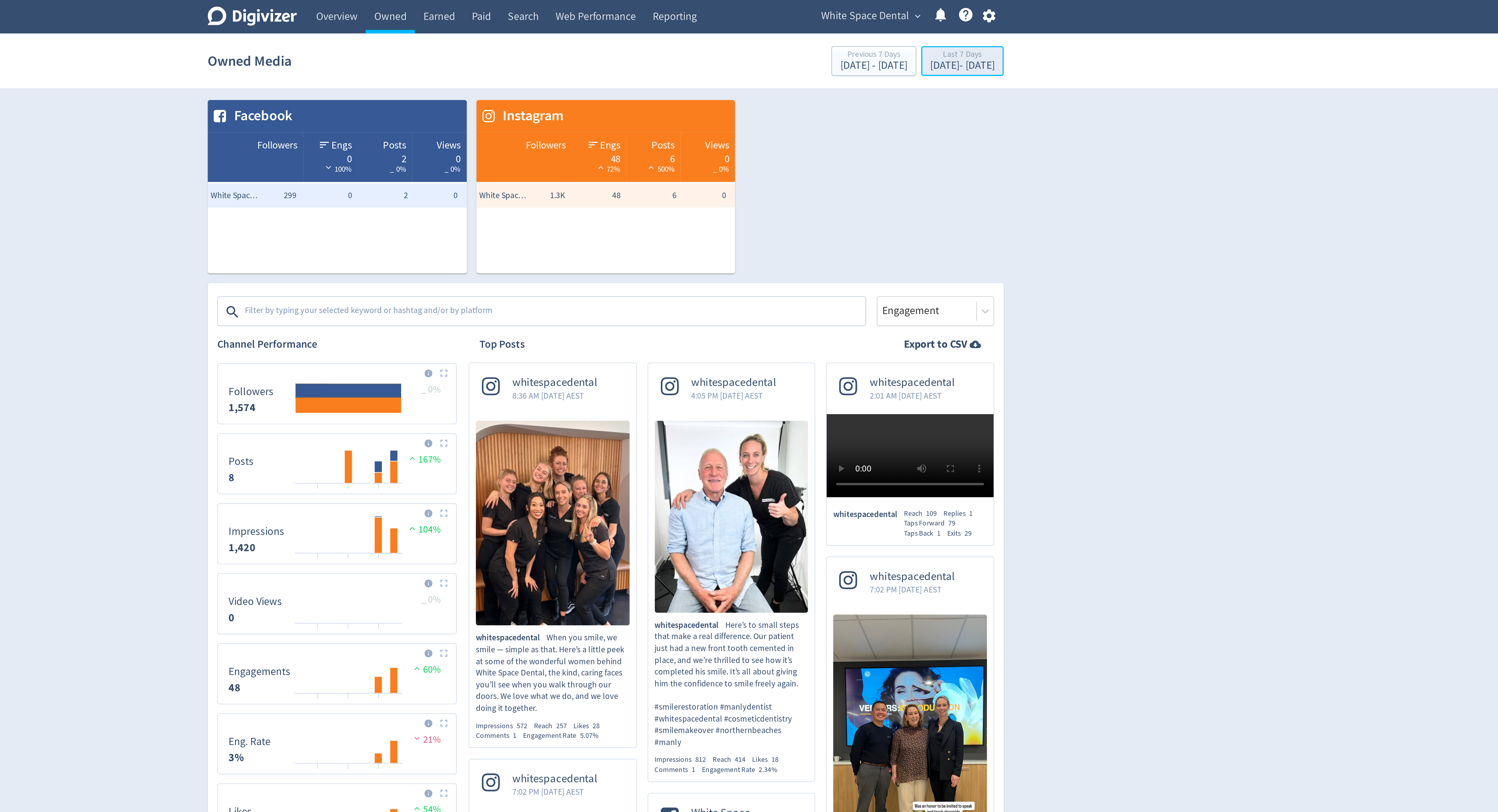
click at [887, 27] on div "[DATE] - [DATE]" at bounding box center [900, 28] width 27 height 5
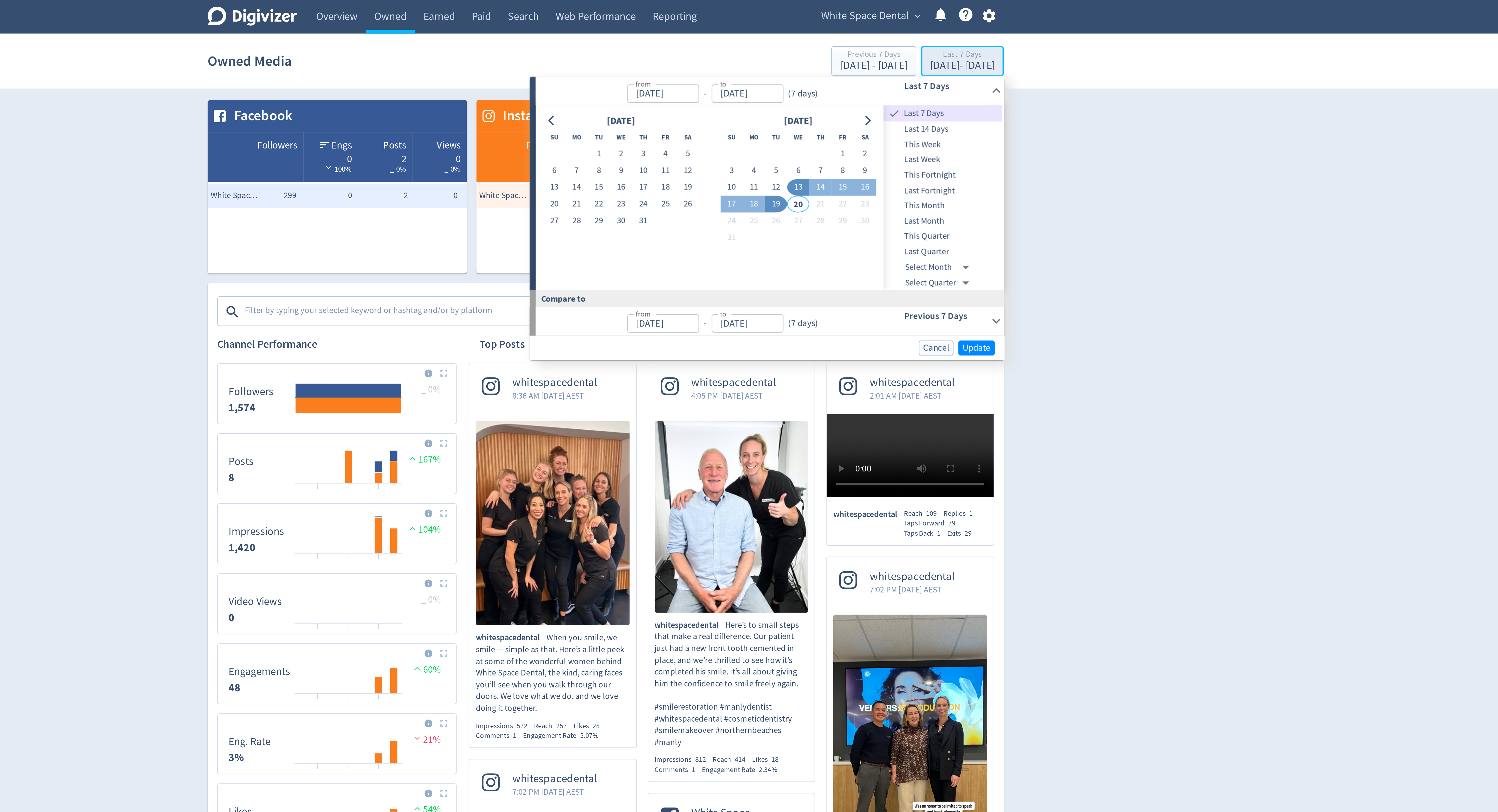
type input "[DATE]"
click at [903, 146] on span "Update" at bounding box center [907, 148] width 12 height 4
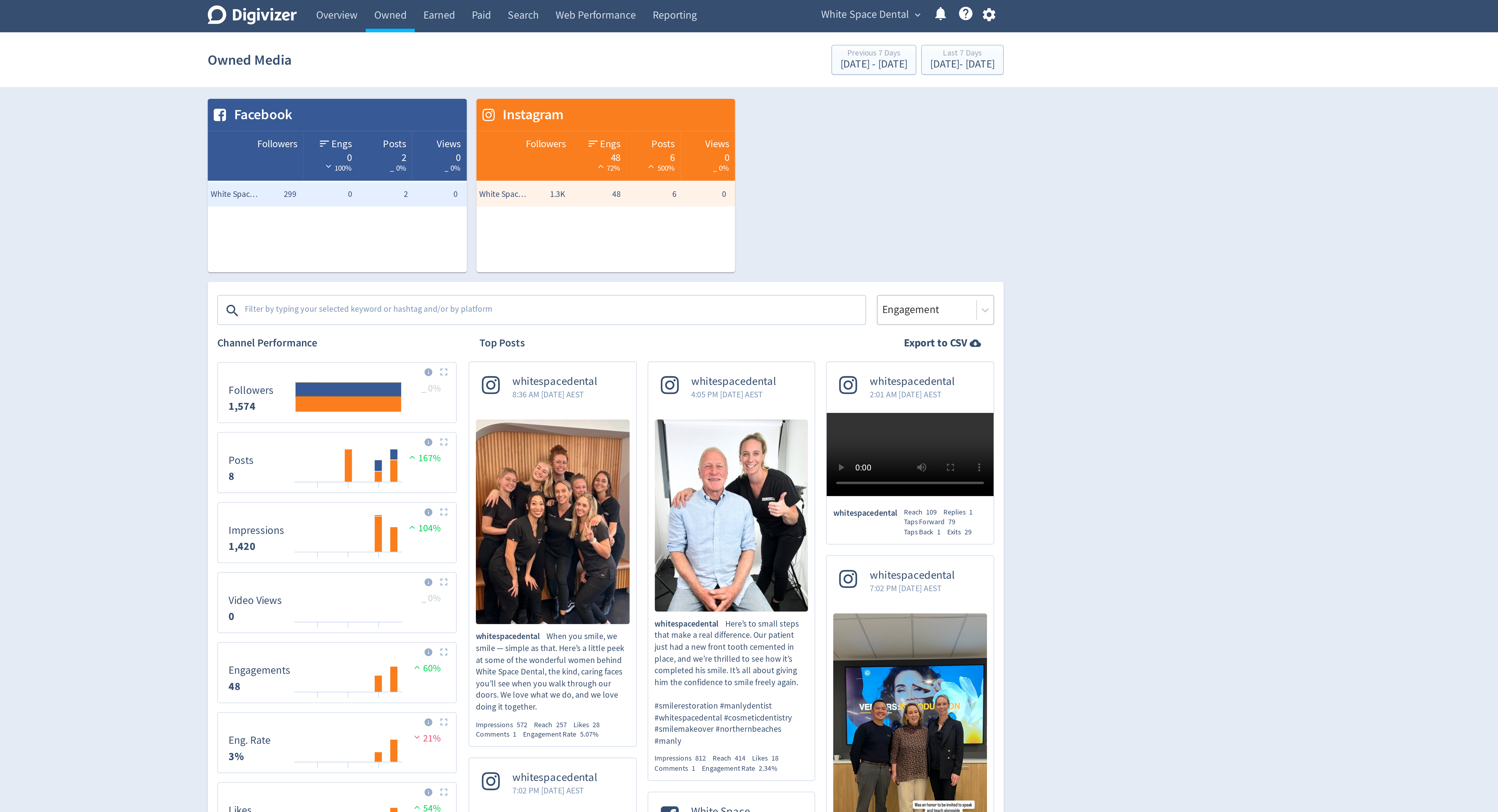
click at [893, 130] on div at bounding box center [886, 132] width 39 height 8
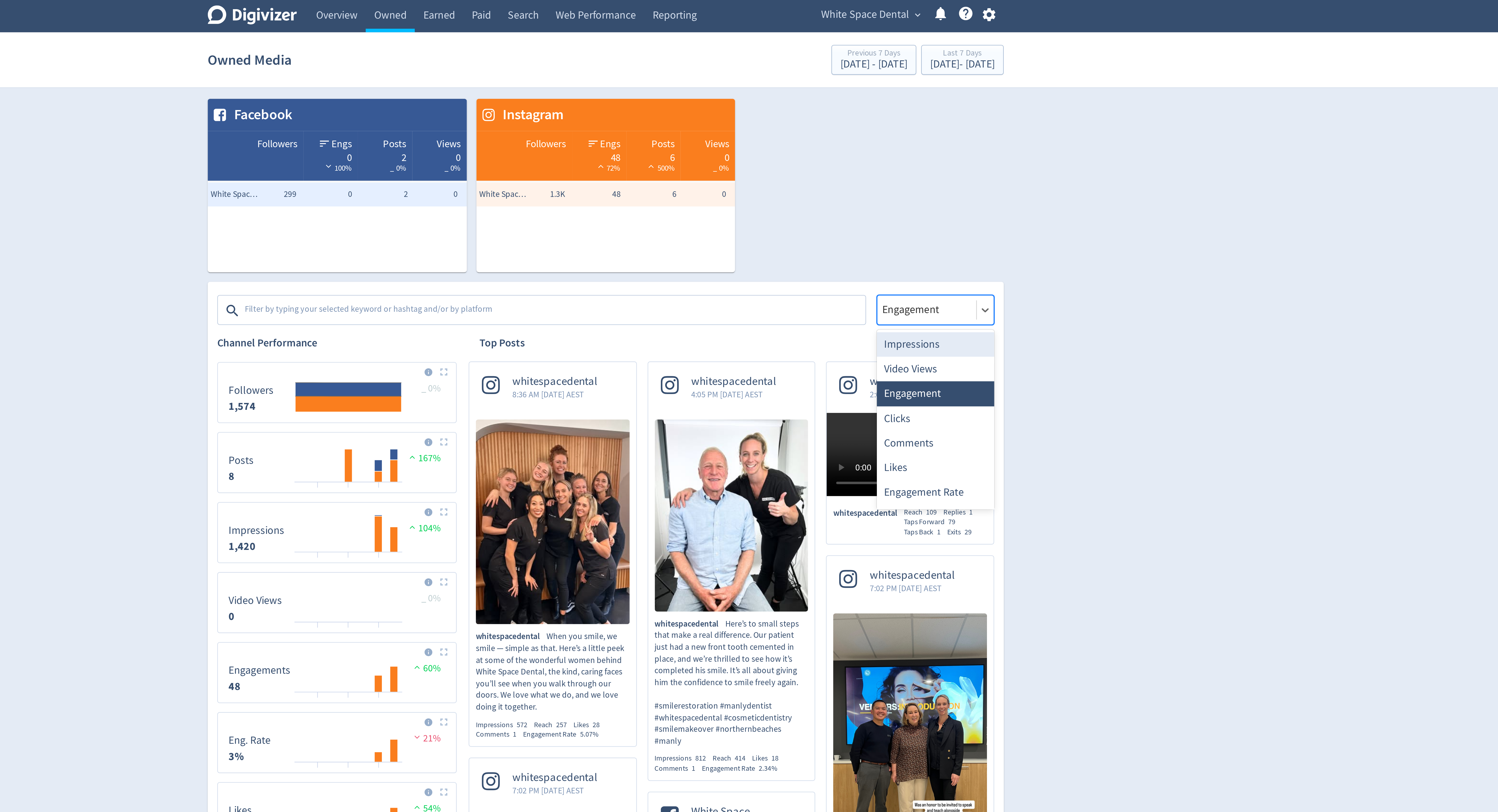
click at [891, 143] on div "Impressions" at bounding box center [889, 147] width 50 height 10
